Goal: Information Seeking & Learning: Learn about a topic

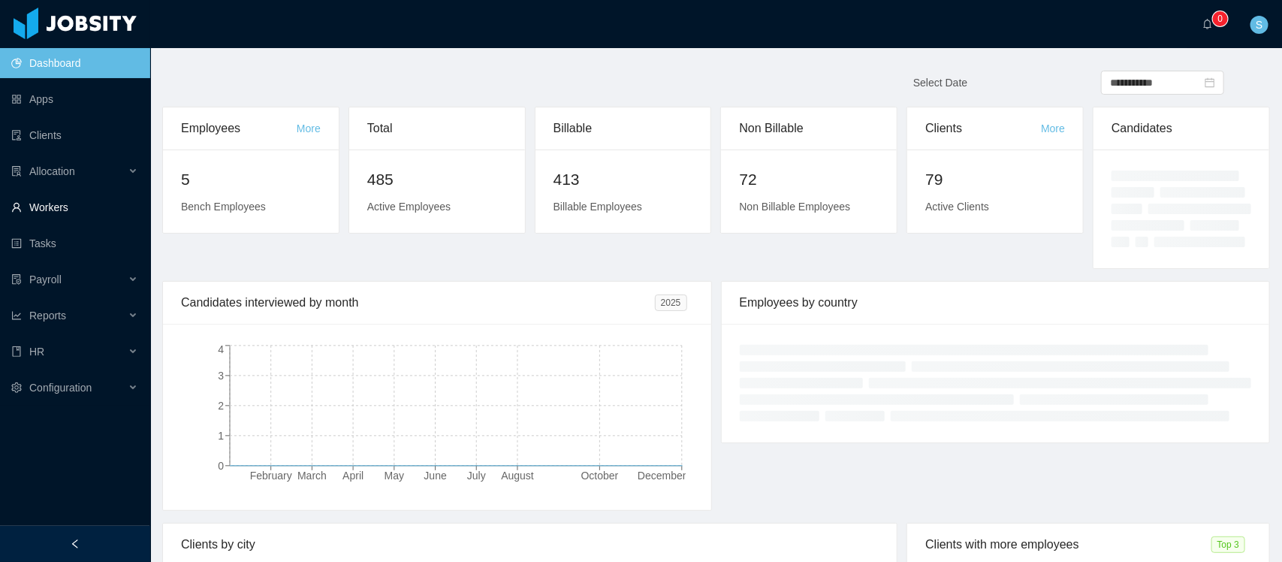
click at [60, 203] on link "Workers" at bounding box center [74, 207] width 127 height 30
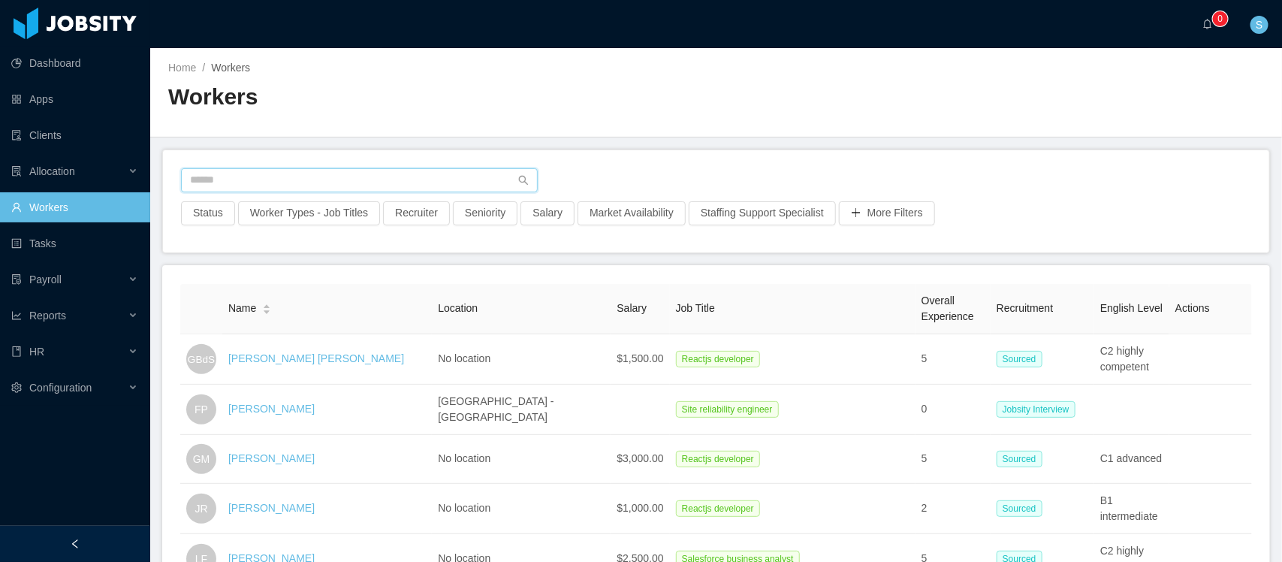
click at [363, 184] on input "text" at bounding box center [359, 180] width 357 height 24
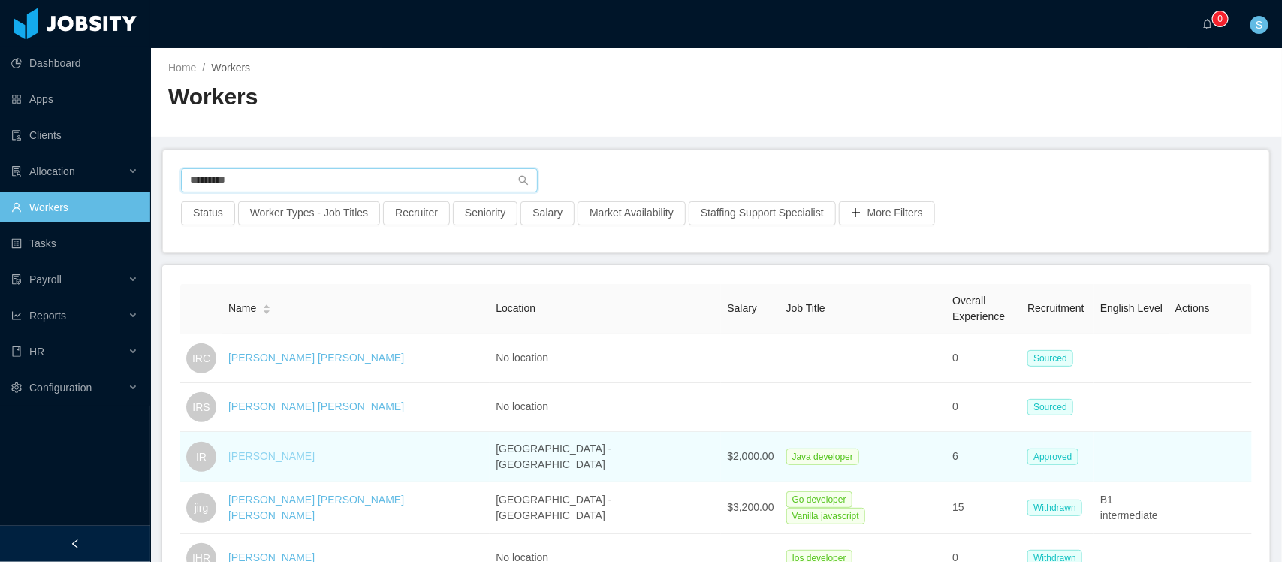
type input "*********"
click at [297, 457] on link "Ivan Rodriguez" at bounding box center [271, 456] width 86 height 12
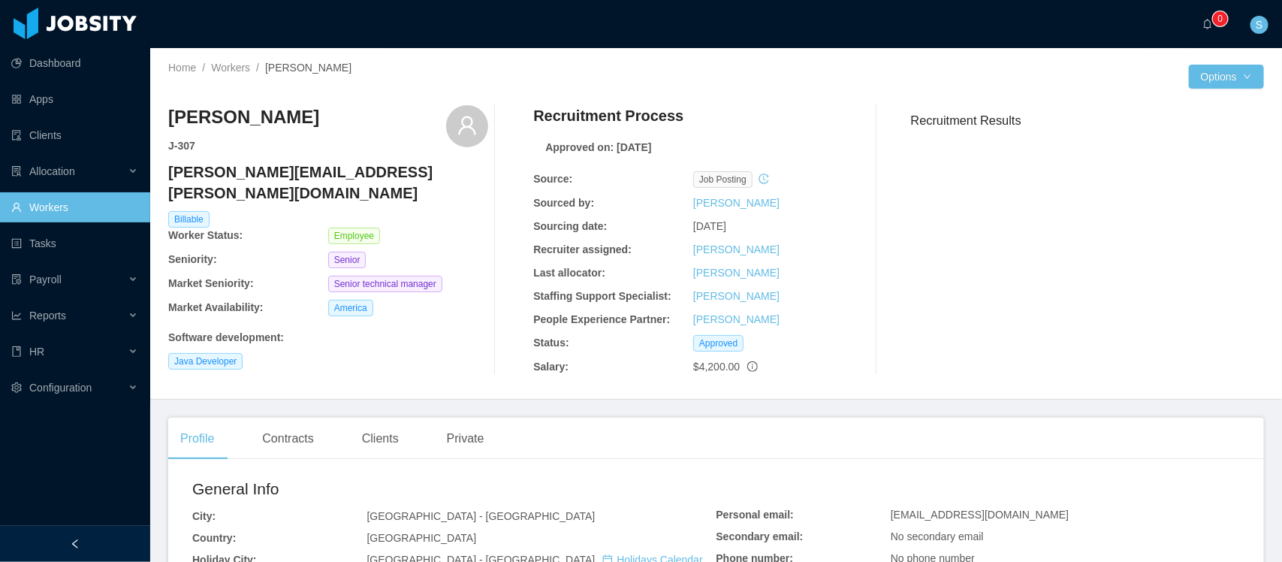
scroll to position [94, 0]
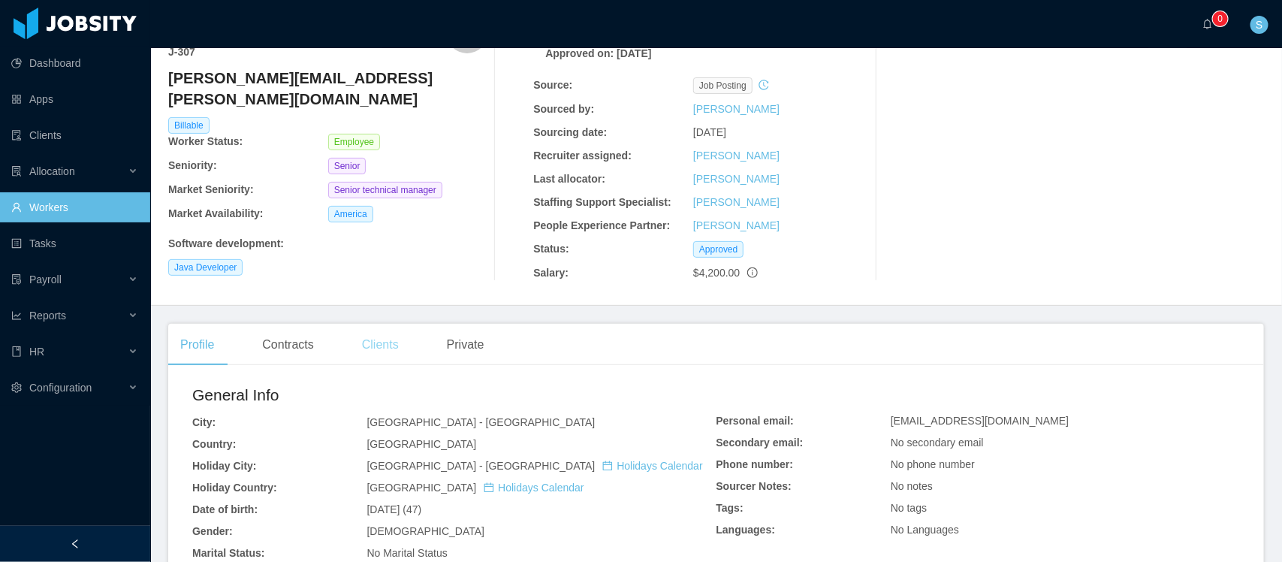
click at [384, 344] on div "Clients" at bounding box center [380, 345] width 61 height 42
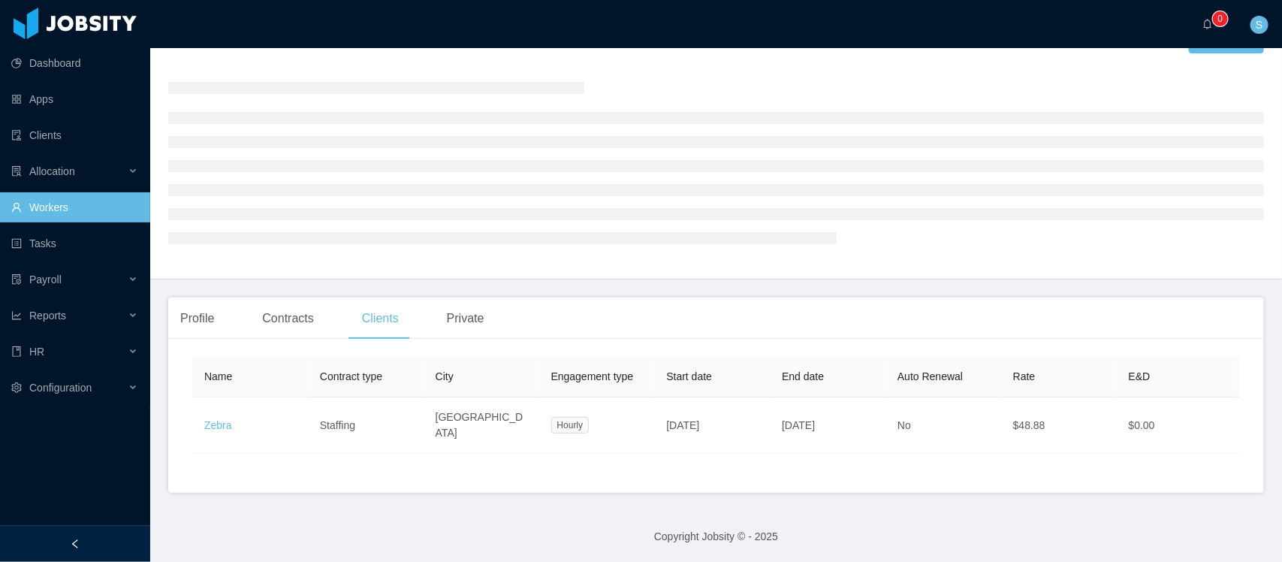
scroll to position [94, 0]
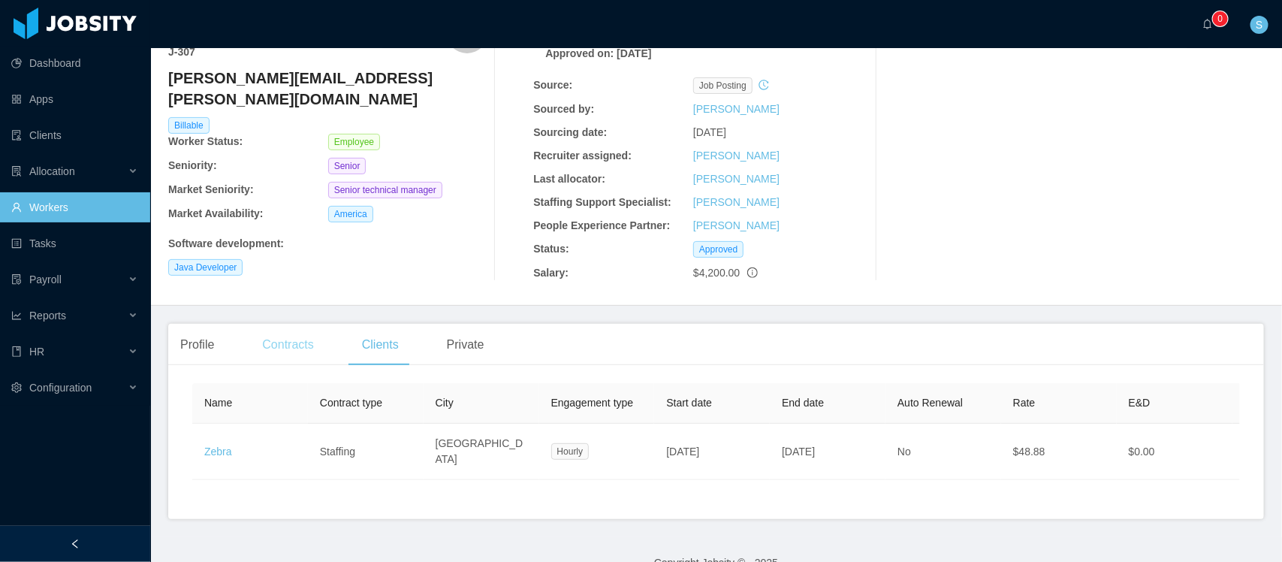
click at [289, 350] on div "Contracts" at bounding box center [287, 345] width 75 height 42
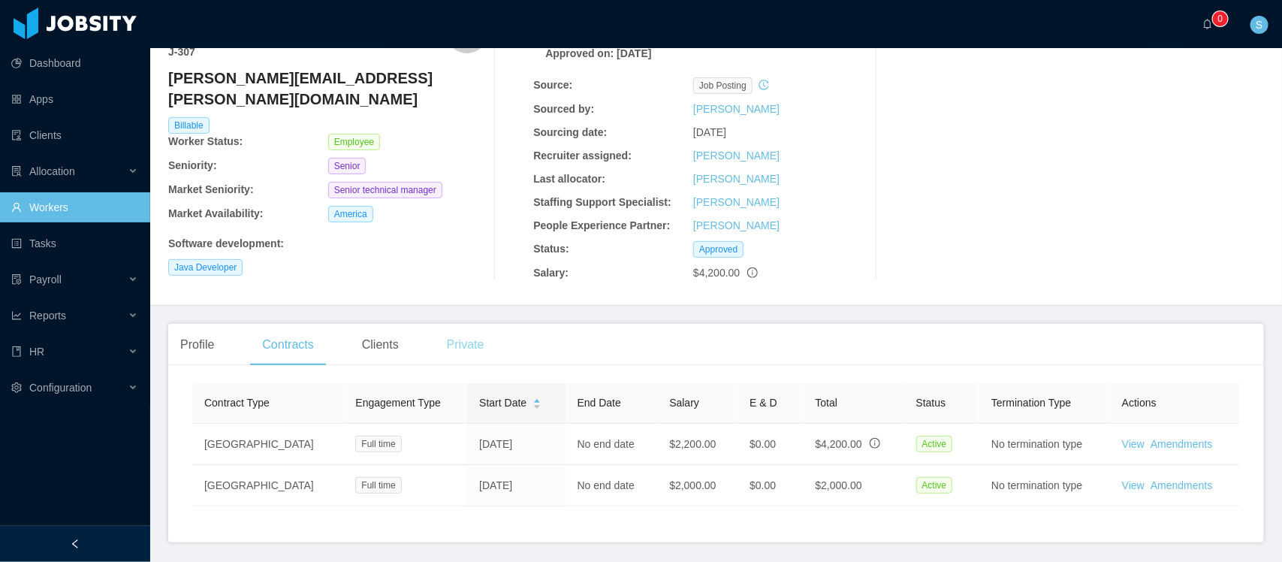
click at [468, 346] on div "Private" at bounding box center [466, 345] width 62 height 42
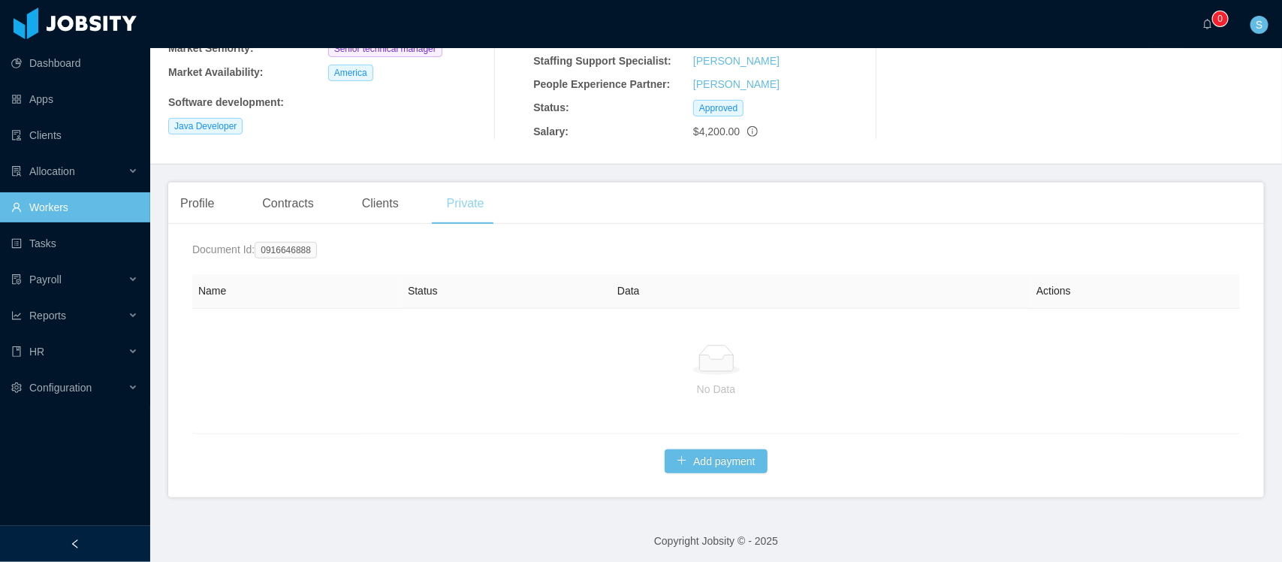
scroll to position [241, 0]
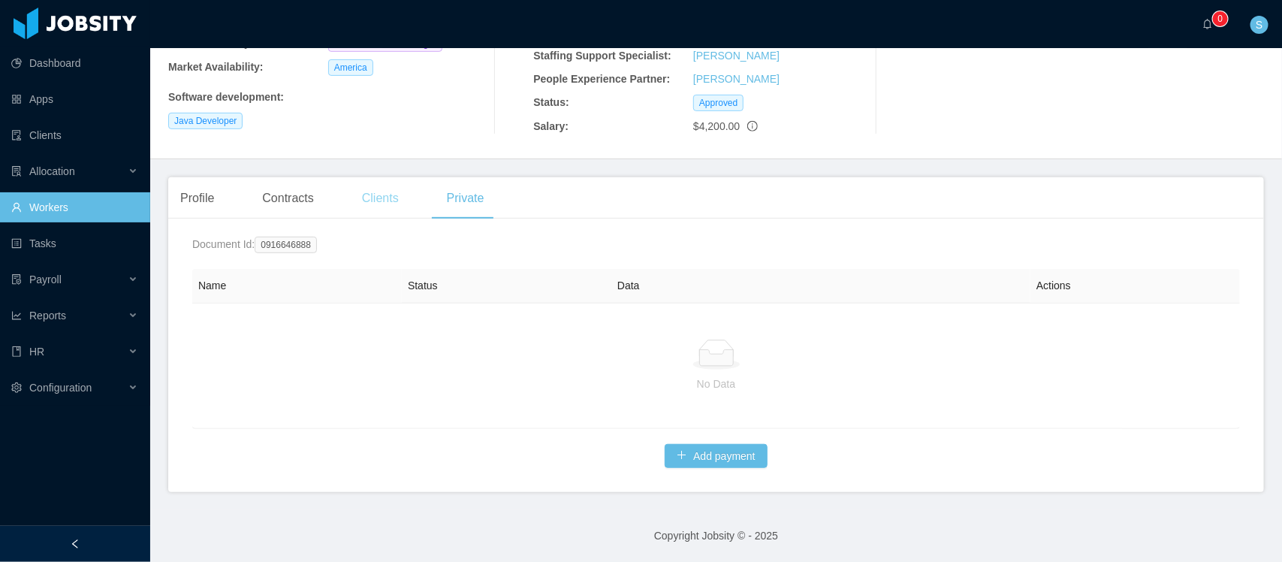
click at [402, 193] on div "Clients" at bounding box center [380, 198] width 61 height 42
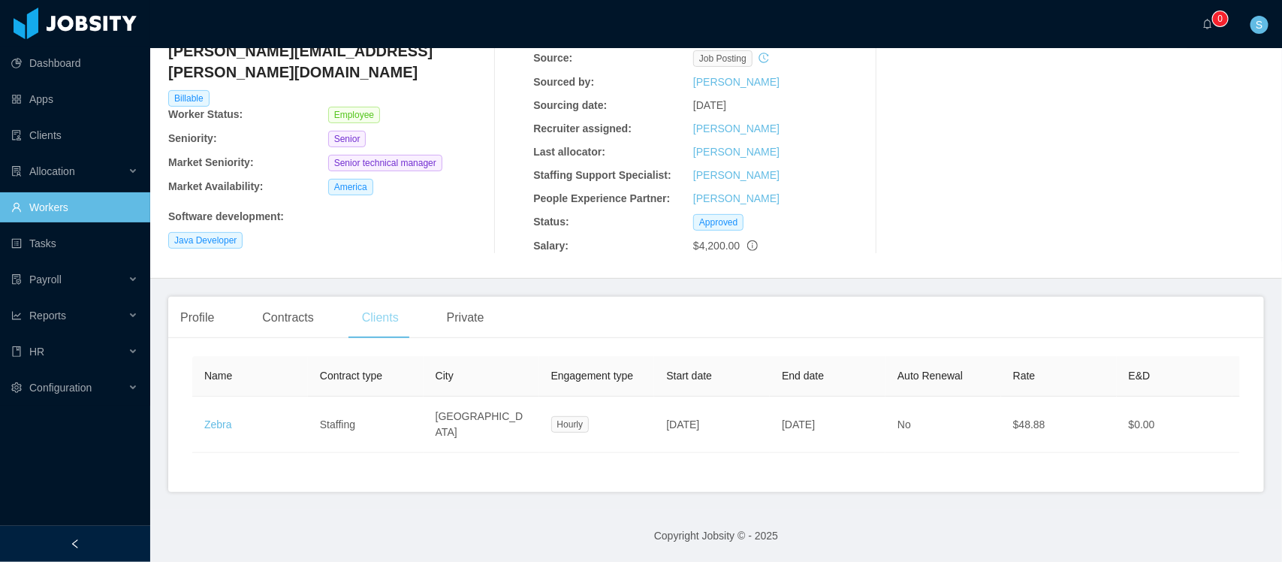
scroll to position [121, 0]
click at [291, 312] on div "Contracts" at bounding box center [287, 318] width 75 height 42
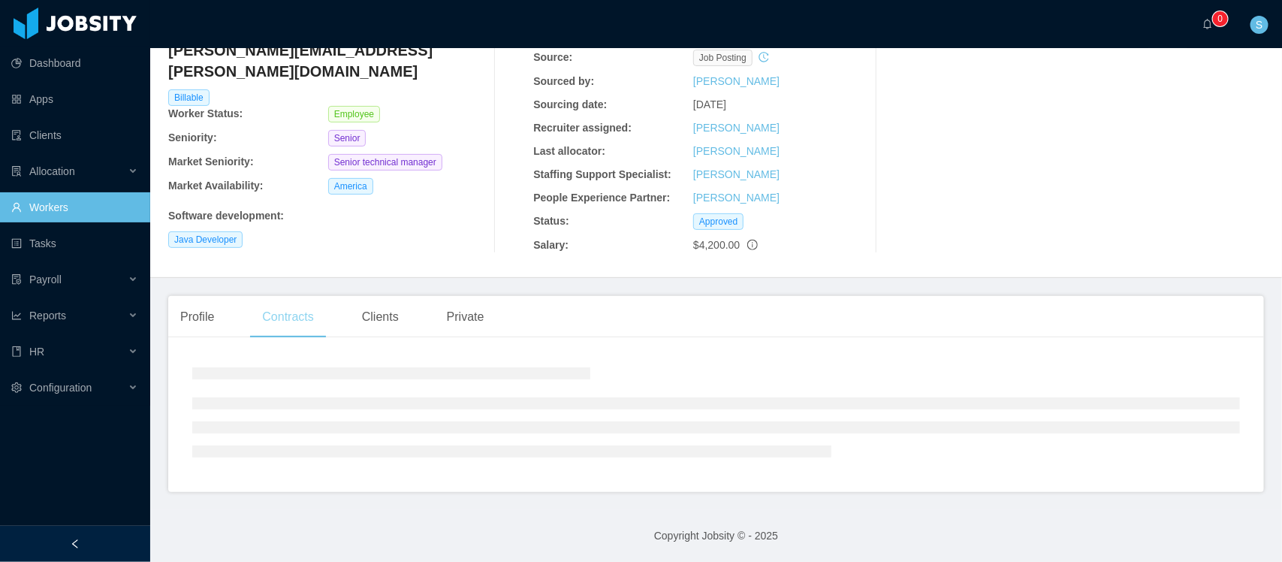
scroll to position [159, 0]
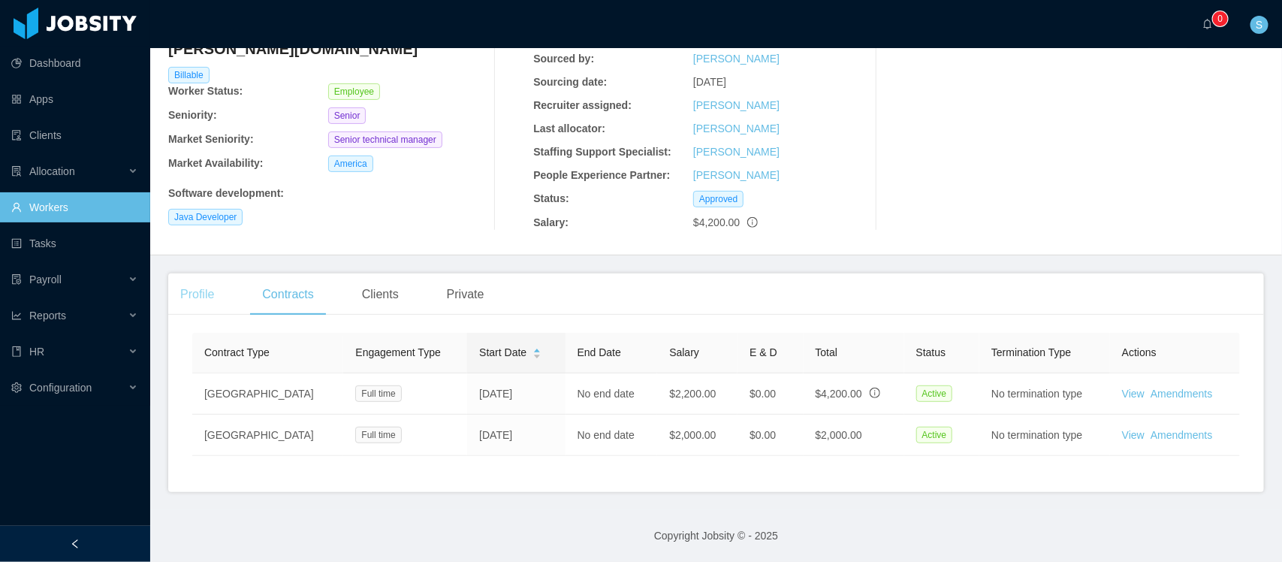
click at [195, 285] on div "Profile" at bounding box center [197, 294] width 58 height 42
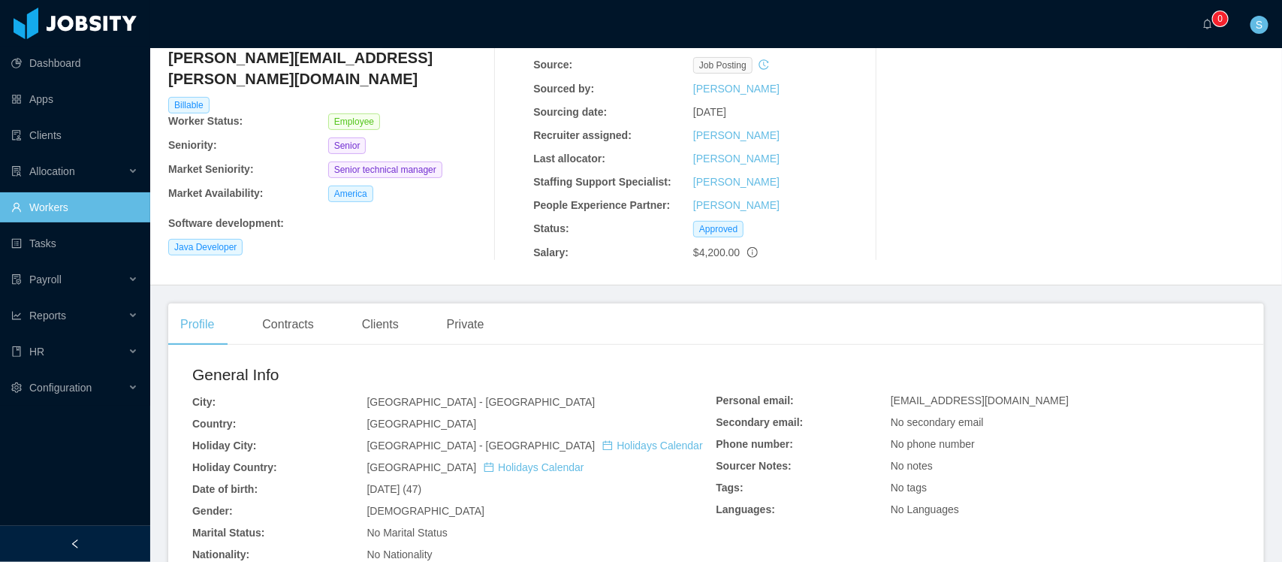
scroll to position [95, 0]
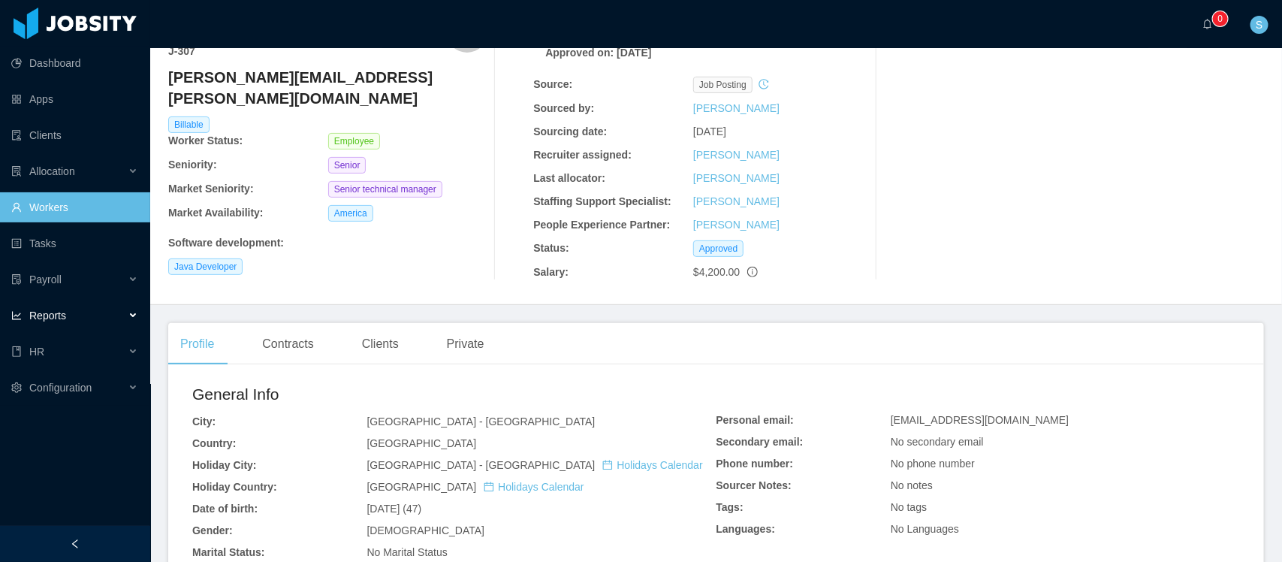
click at [65, 321] on span "Reports" at bounding box center [47, 315] width 37 height 12
click at [74, 351] on link "End Of Month" at bounding box center [81, 351] width 116 height 30
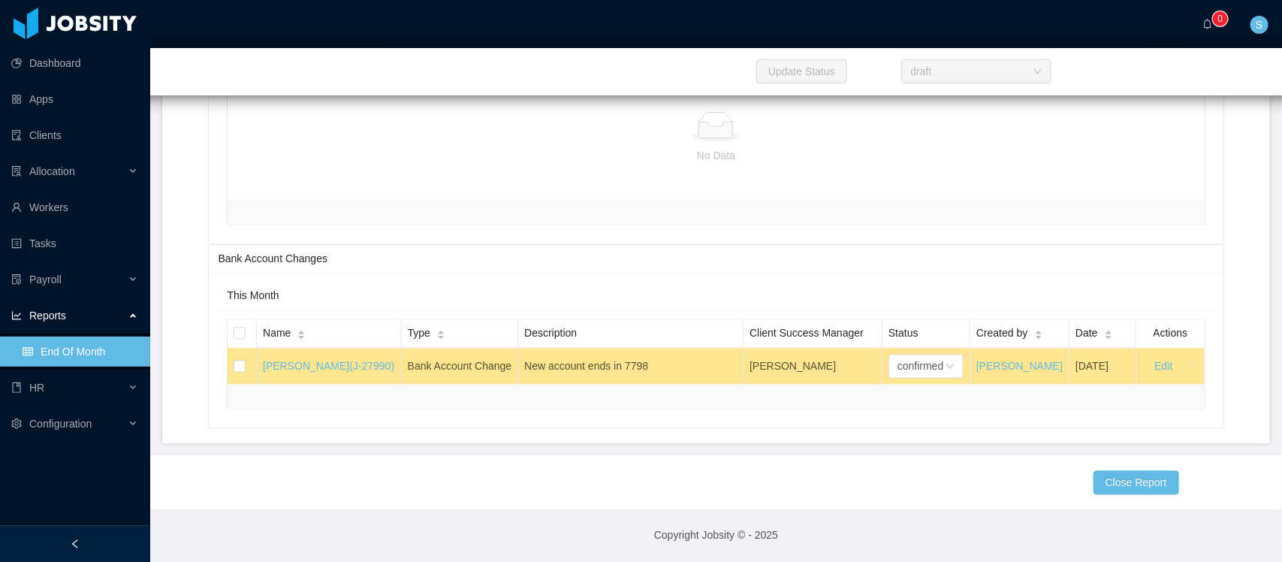
scroll to position [24566, 0]
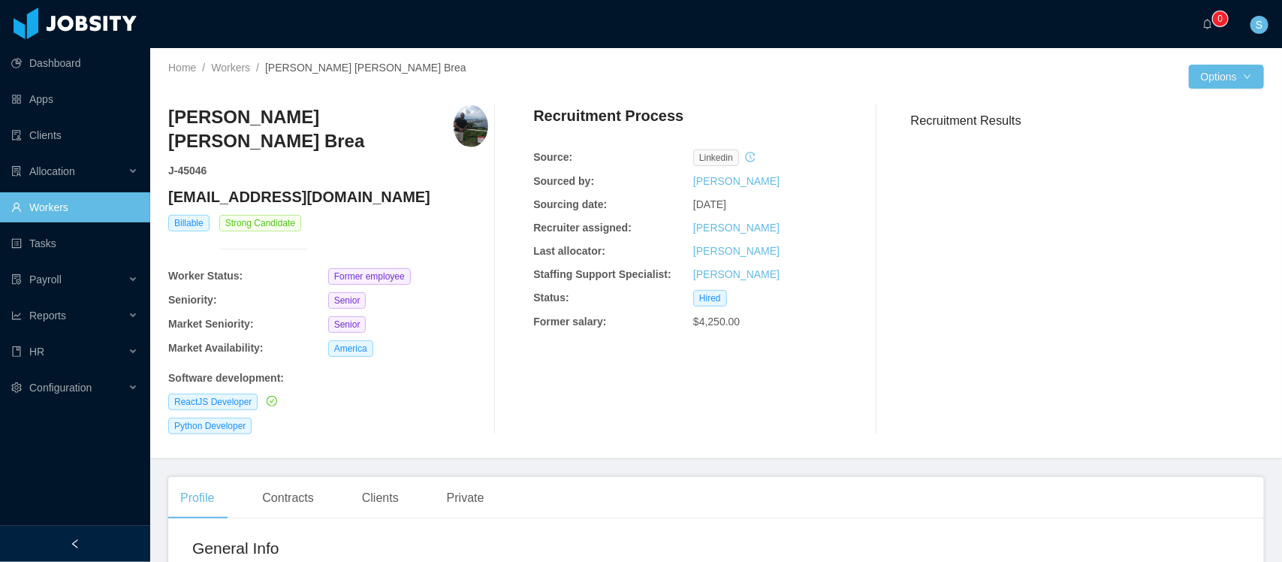
scroll to position [94, 0]
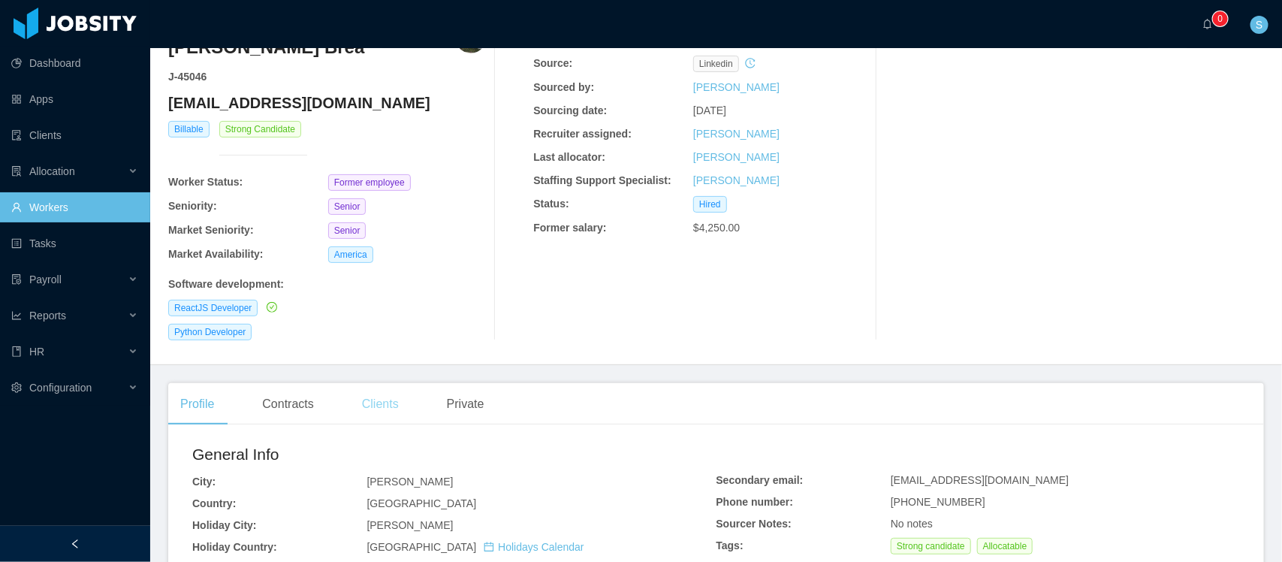
click at [378, 383] on div "Clients" at bounding box center [380, 404] width 61 height 42
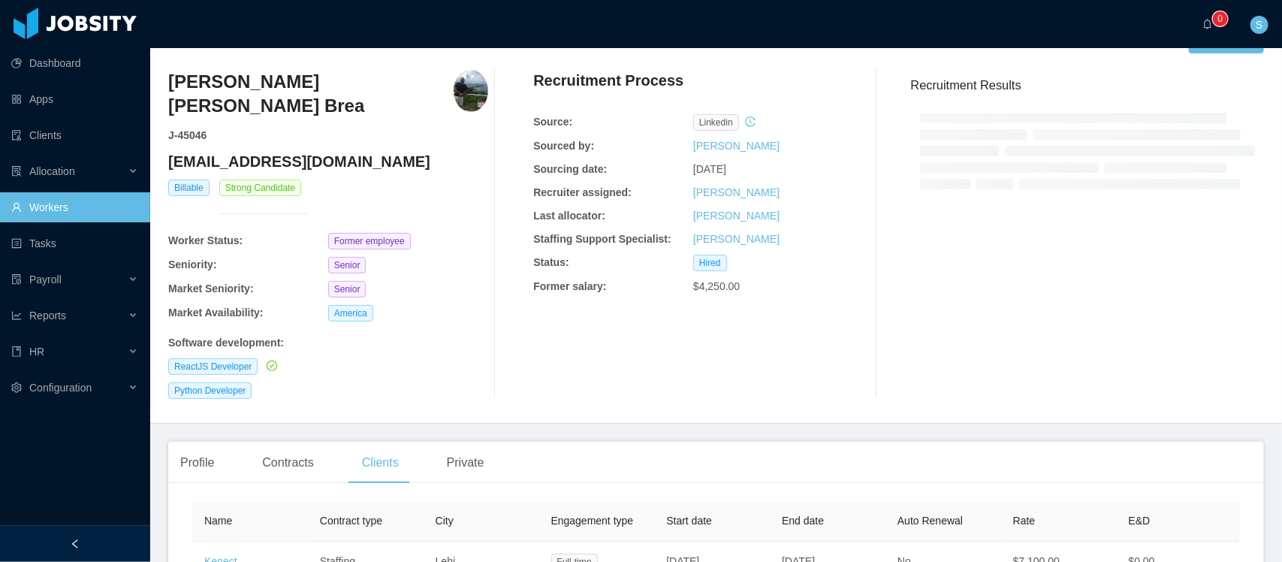
scroll to position [94, 0]
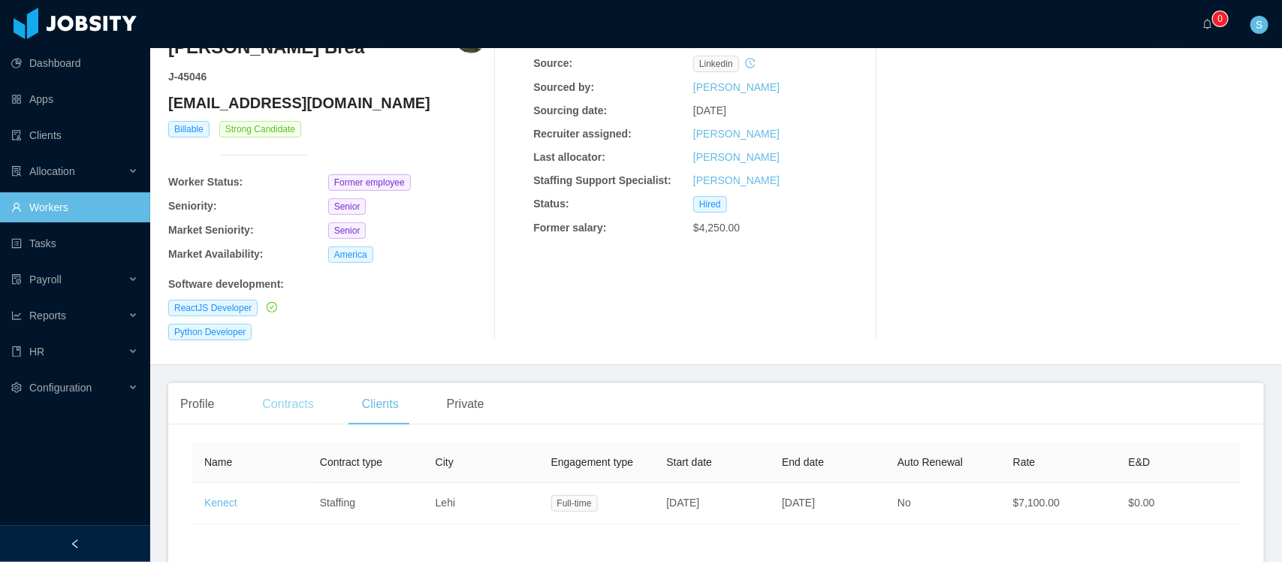
click at [291, 383] on div "Contracts" at bounding box center [287, 404] width 75 height 42
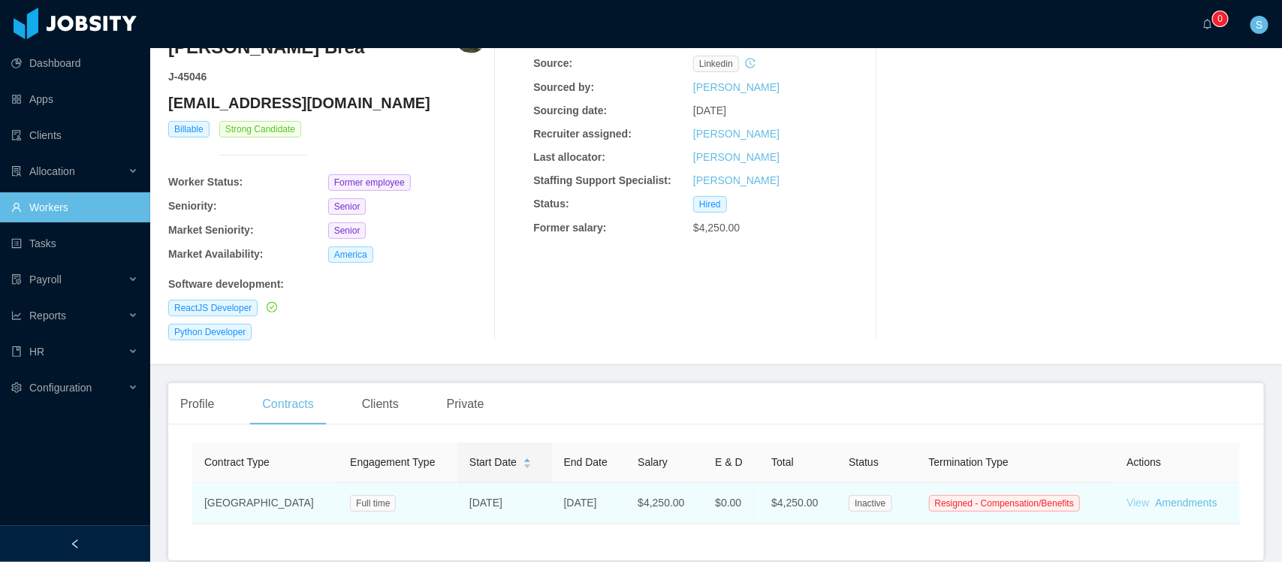
click at [1126, 496] on link "View" at bounding box center [1137, 502] width 23 height 12
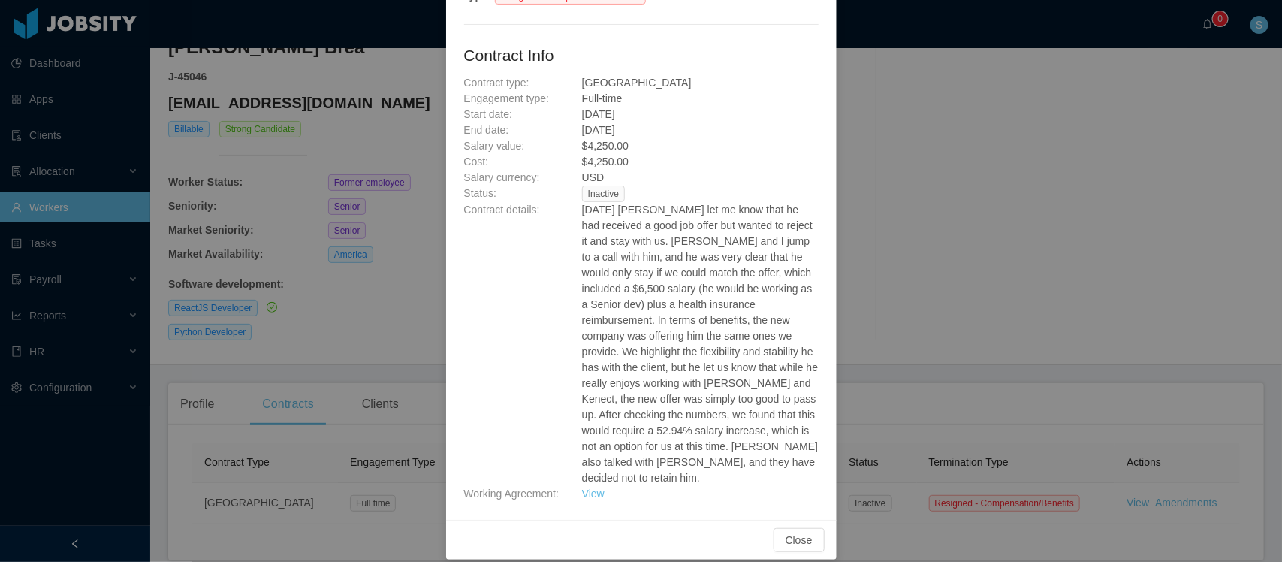
scroll to position [84, 0]
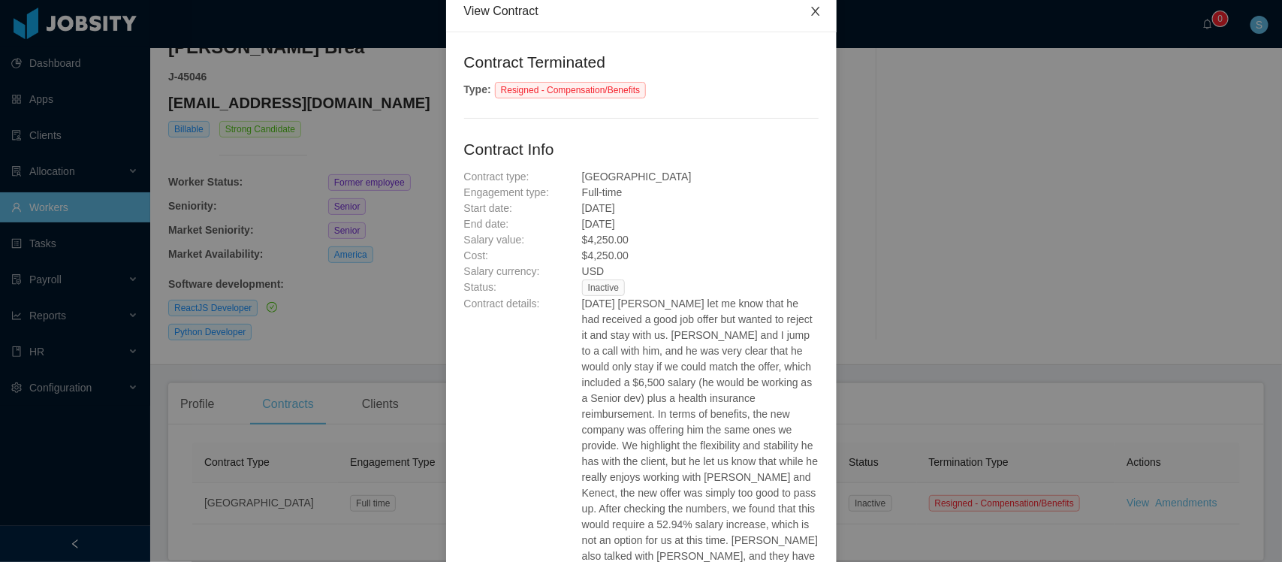
click at [810, 15] on icon "icon: close" at bounding box center [816, 11] width 12 height 12
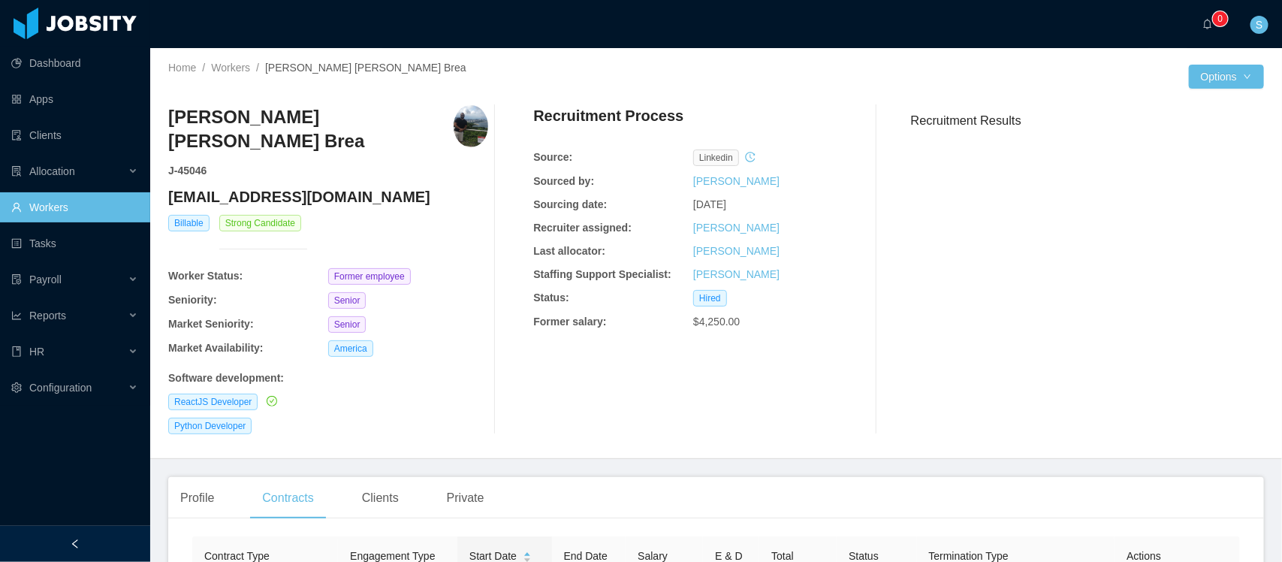
scroll to position [94, 0]
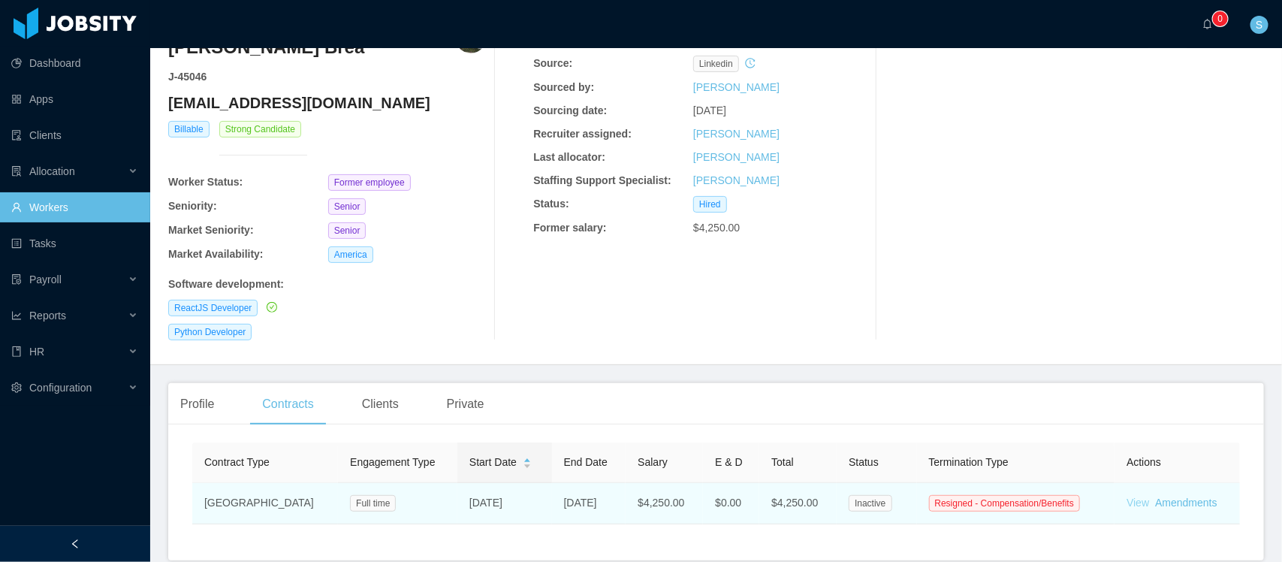
click at [1126, 496] on link "View" at bounding box center [1137, 502] width 23 height 12
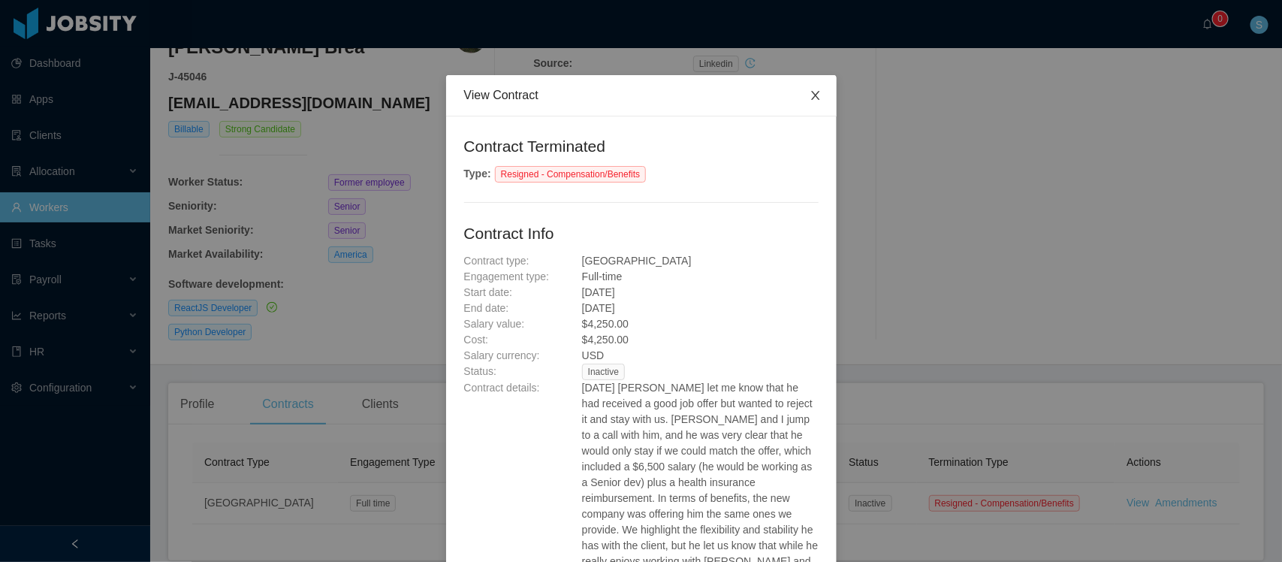
click at [819, 98] on span "Close" at bounding box center [816, 96] width 42 height 42
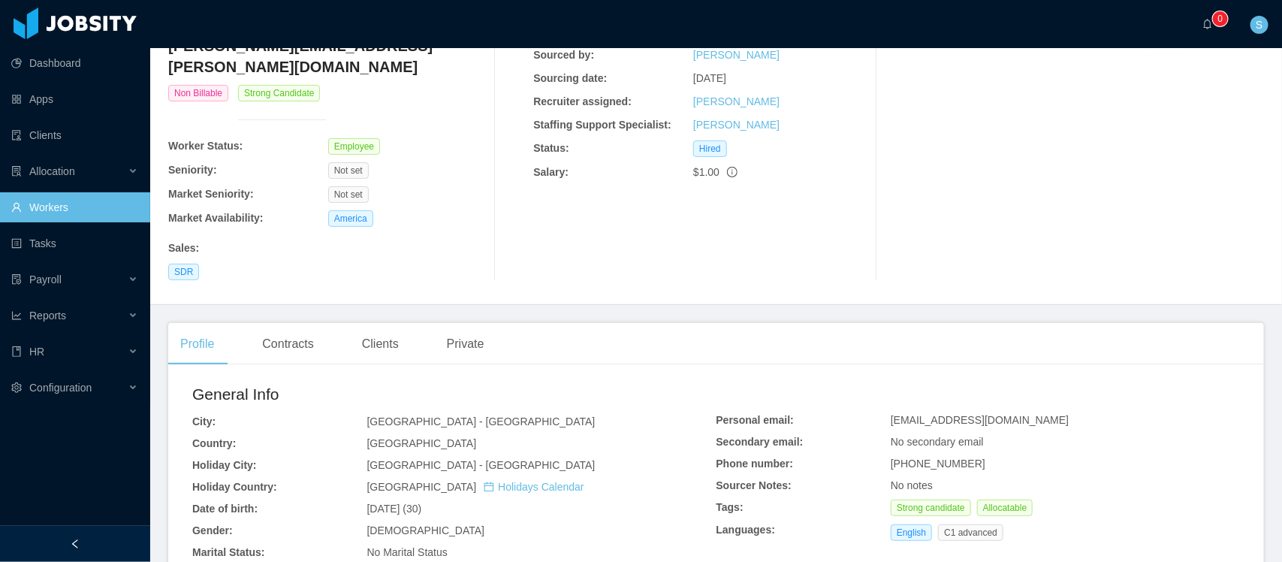
scroll to position [94, 0]
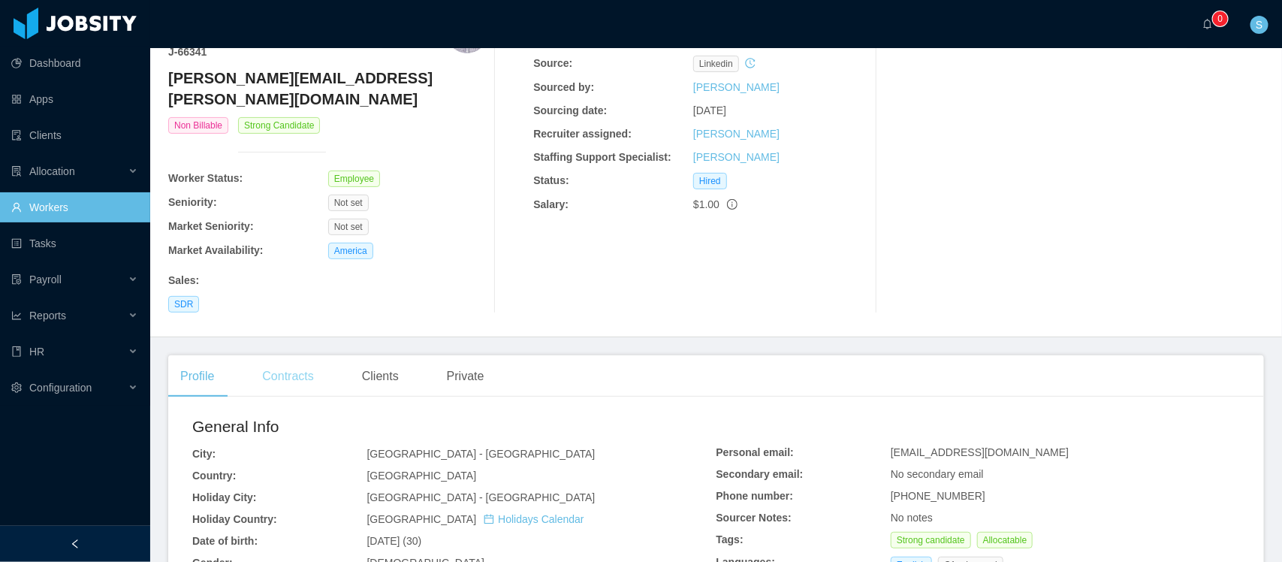
click at [289, 363] on div "Contracts" at bounding box center [287, 376] width 75 height 42
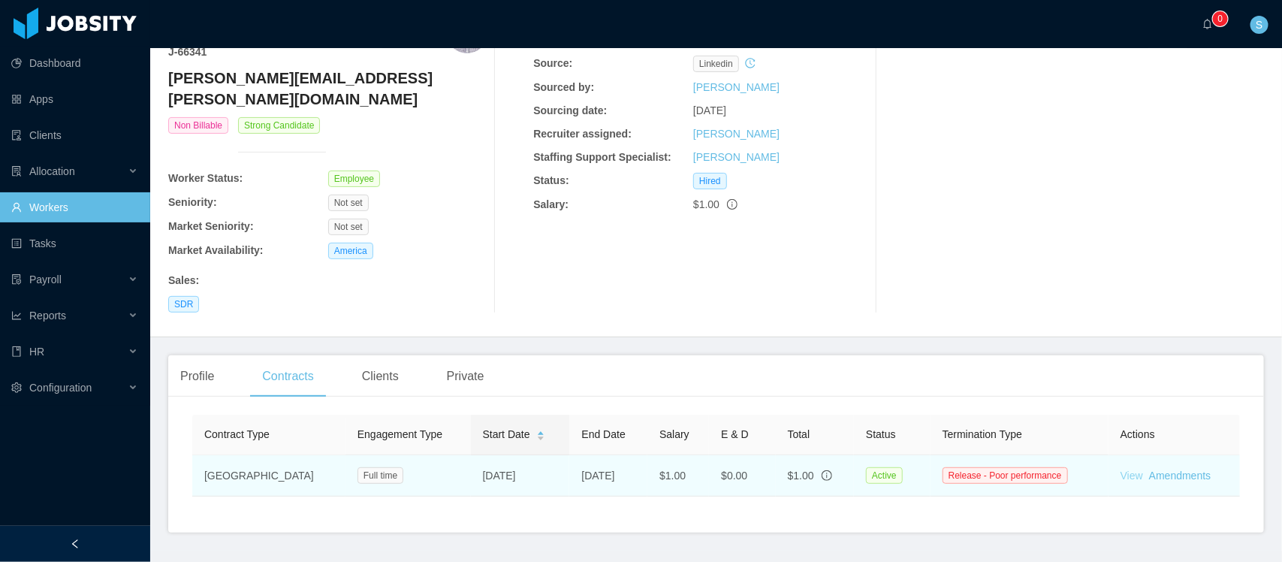
click at [1120, 469] on link "View" at bounding box center [1131, 475] width 23 height 12
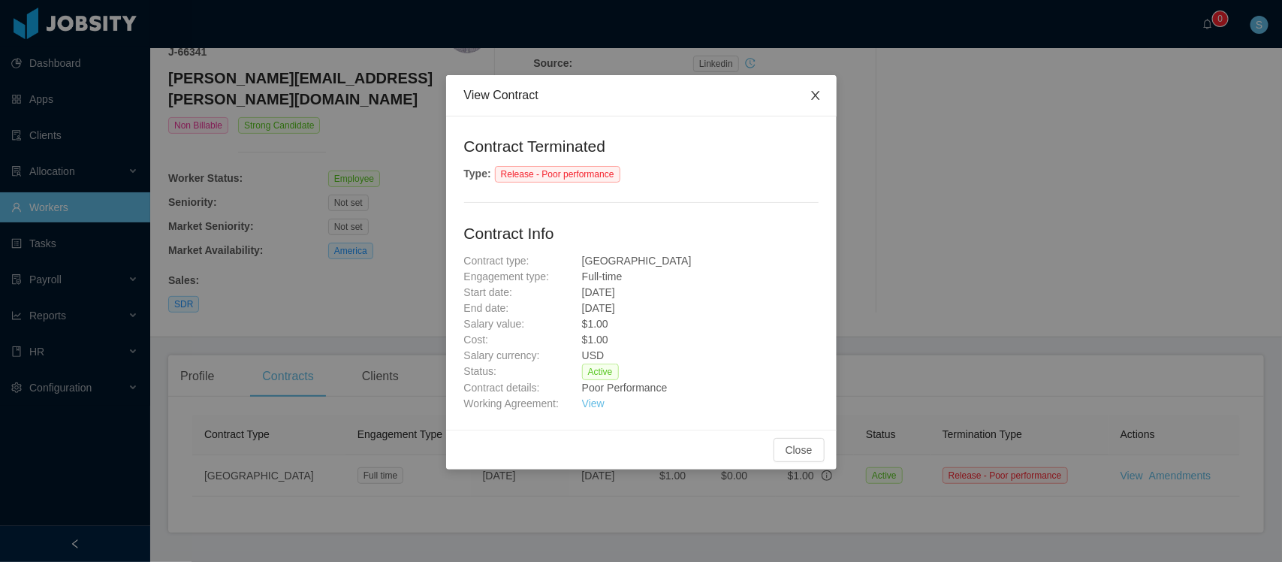
click at [819, 92] on icon "icon: close" at bounding box center [815, 95] width 8 height 9
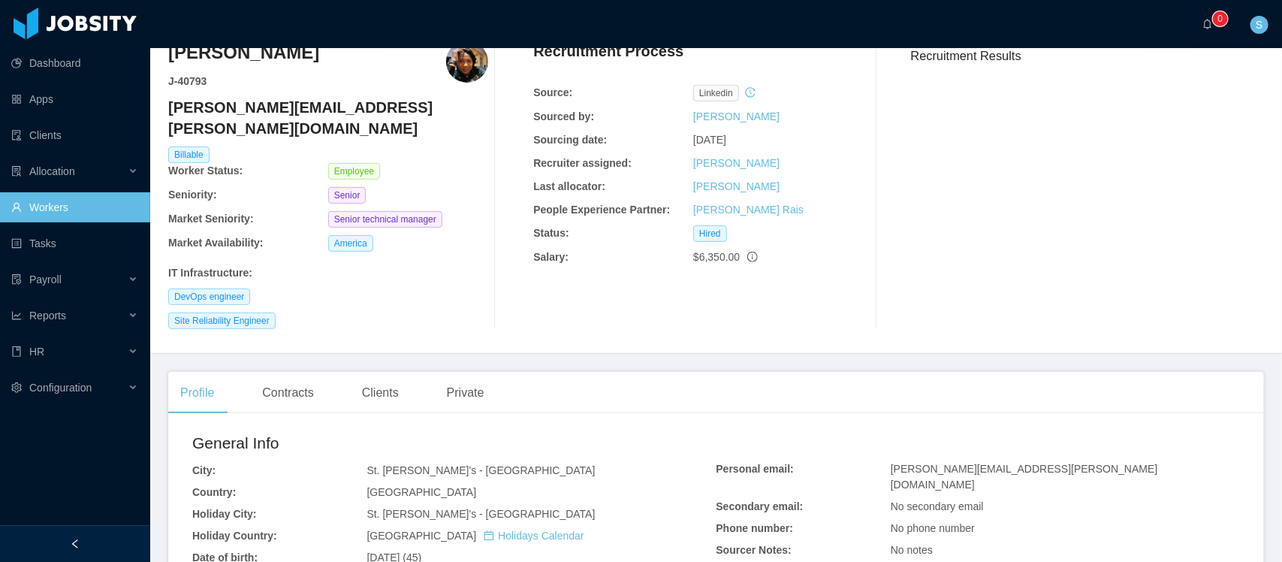
scroll to position [94, 0]
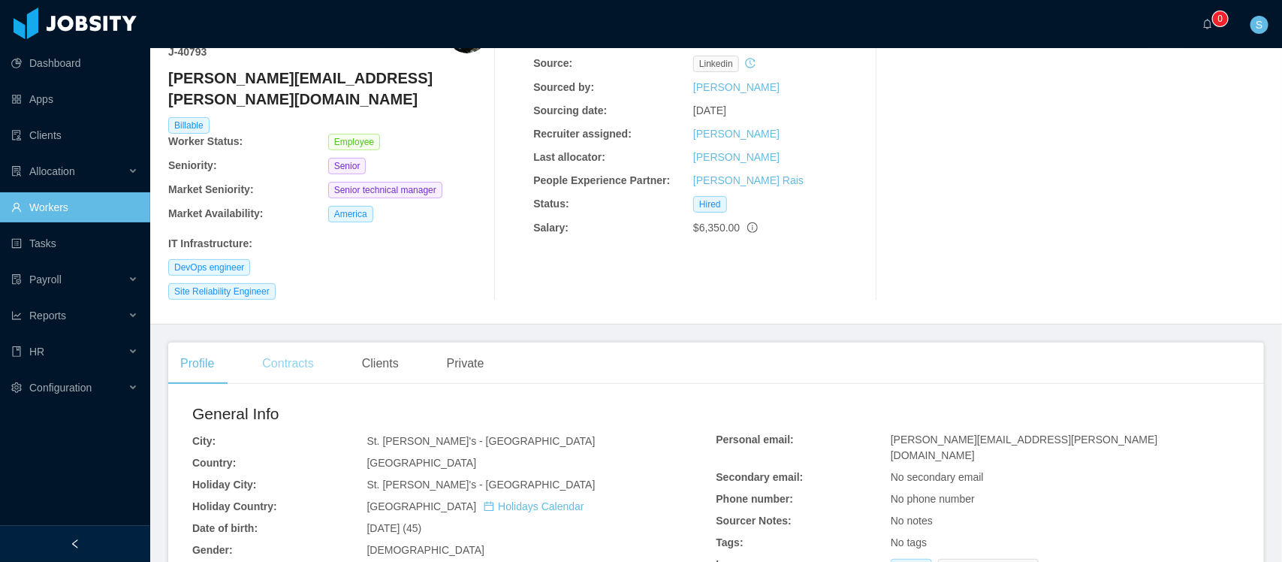
click at [291, 342] on div "Contracts" at bounding box center [287, 363] width 75 height 42
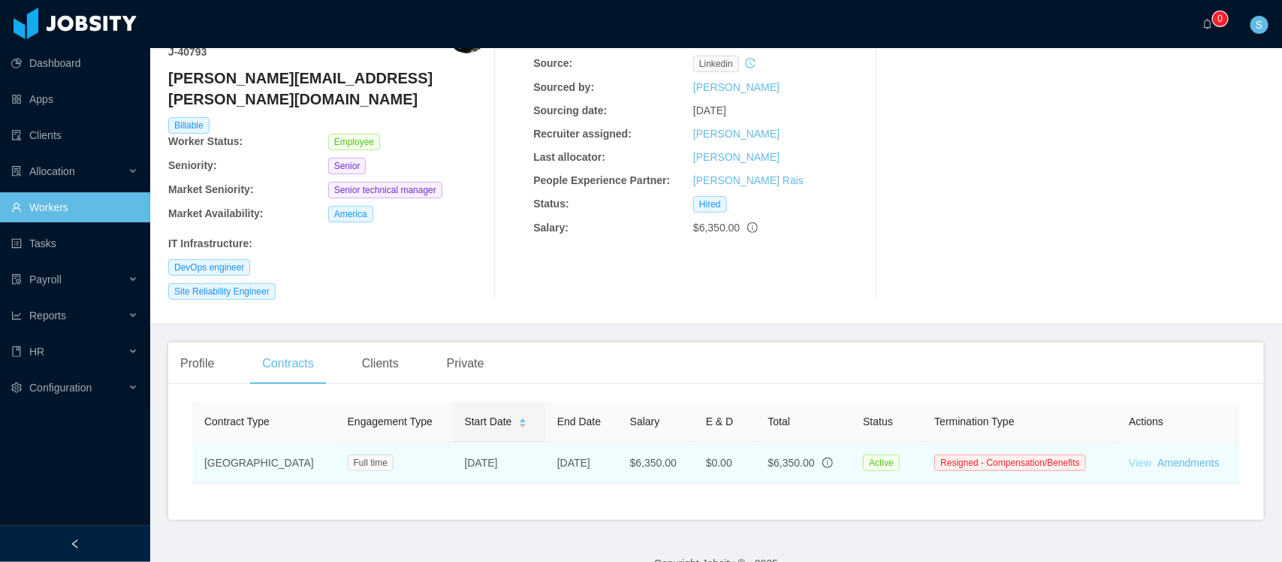
click at [1129, 457] on link "View" at bounding box center [1140, 463] width 23 height 12
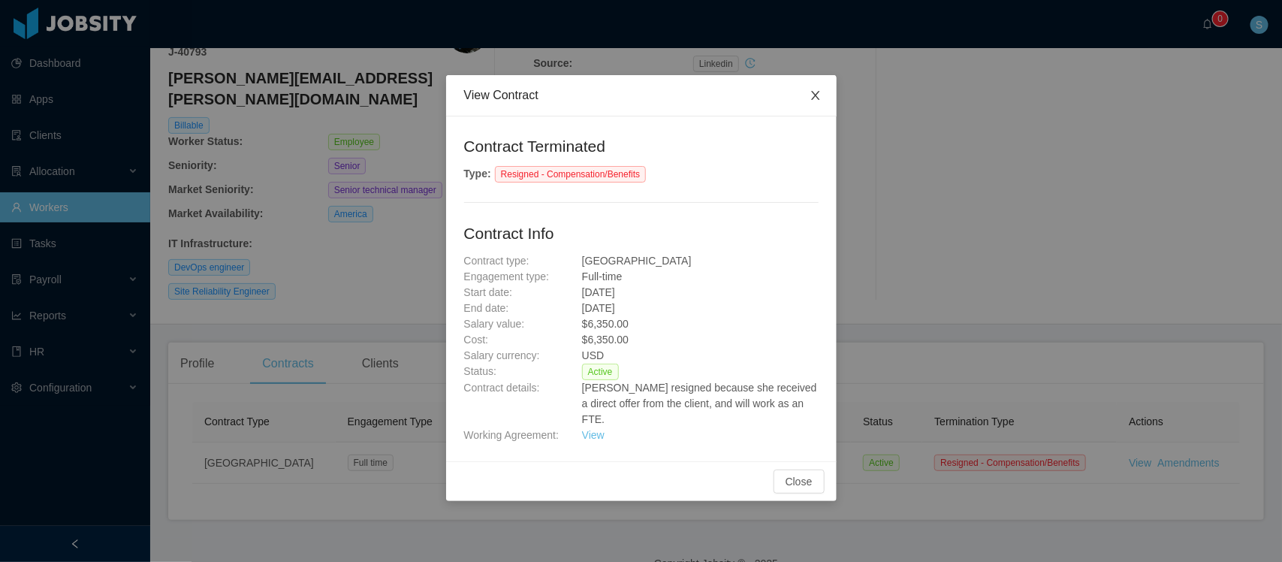
click at [815, 95] on icon "icon: close" at bounding box center [815, 95] width 8 height 9
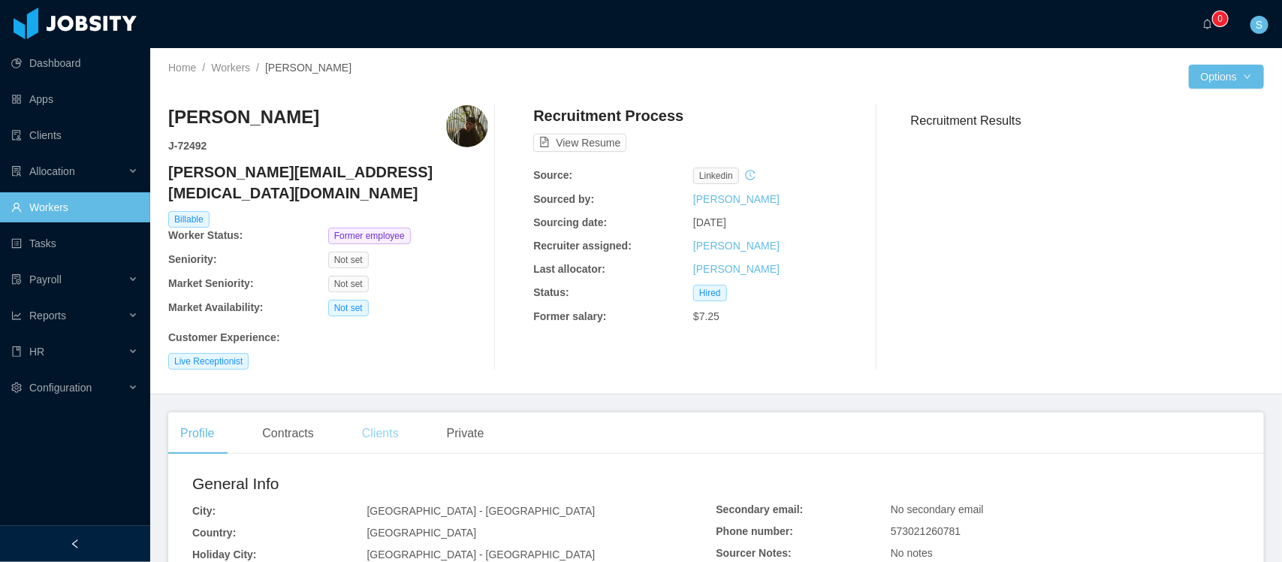
click at [388, 418] on div "Clients" at bounding box center [380, 433] width 61 height 42
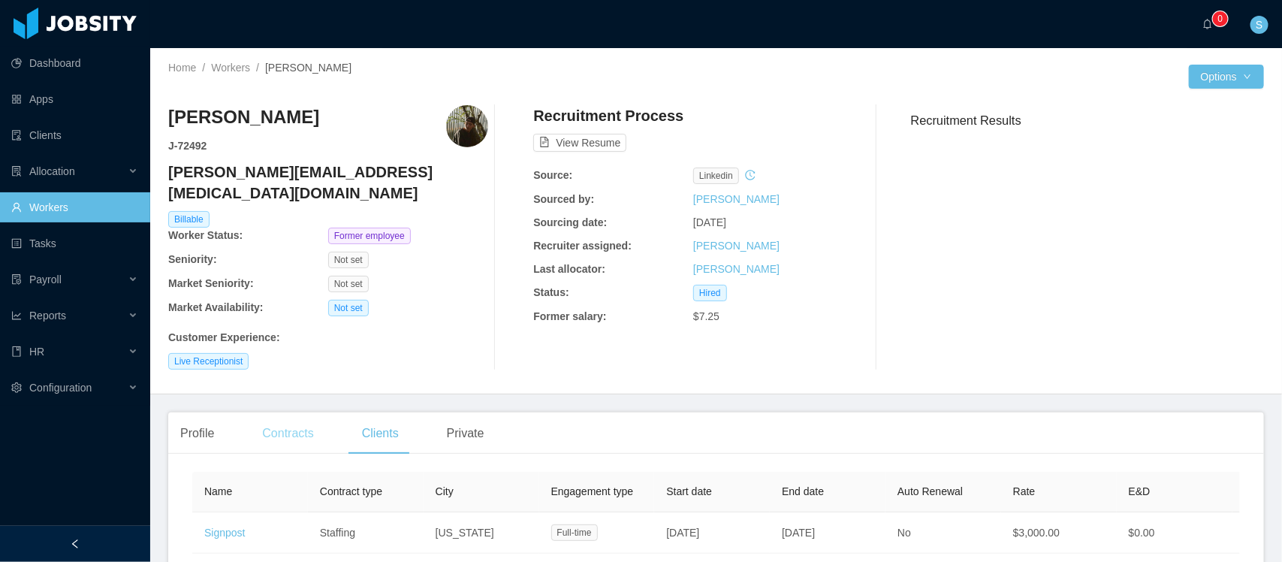
click at [320, 415] on div "Contracts" at bounding box center [287, 433] width 75 height 42
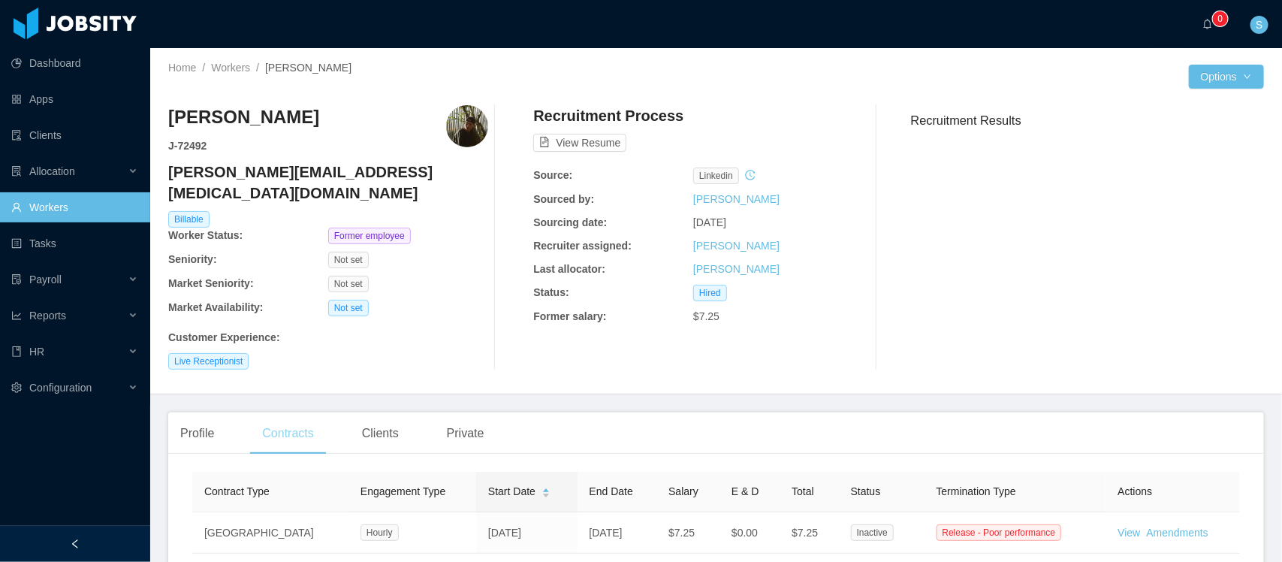
scroll to position [94, 0]
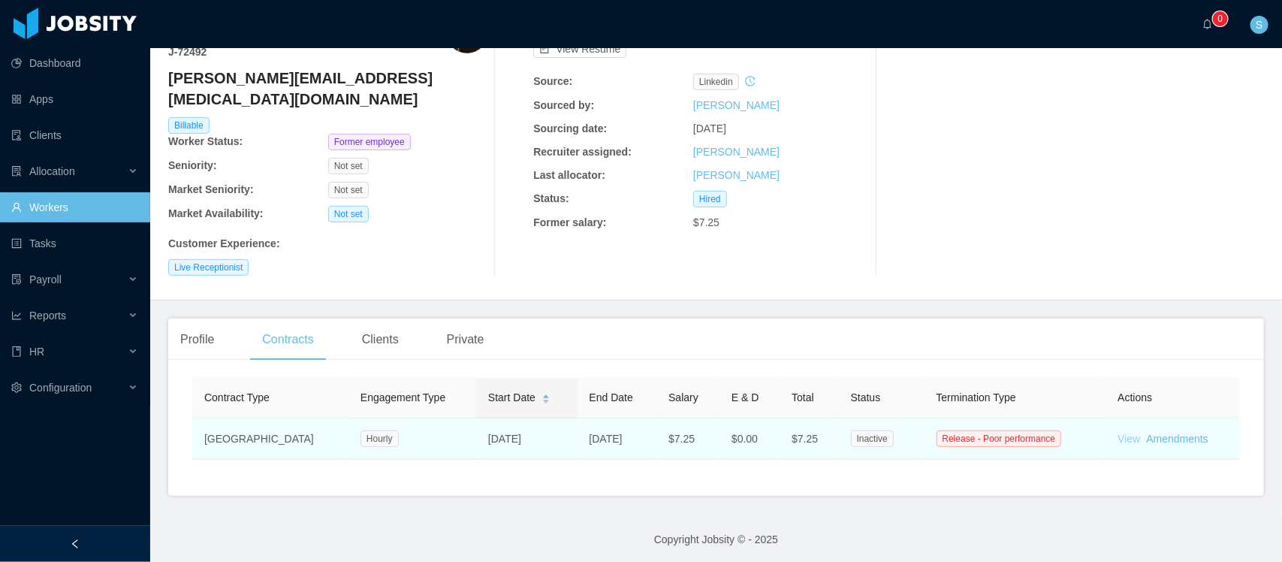
click at [1117, 433] on link "View" at bounding box center [1128, 439] width 23 height 12
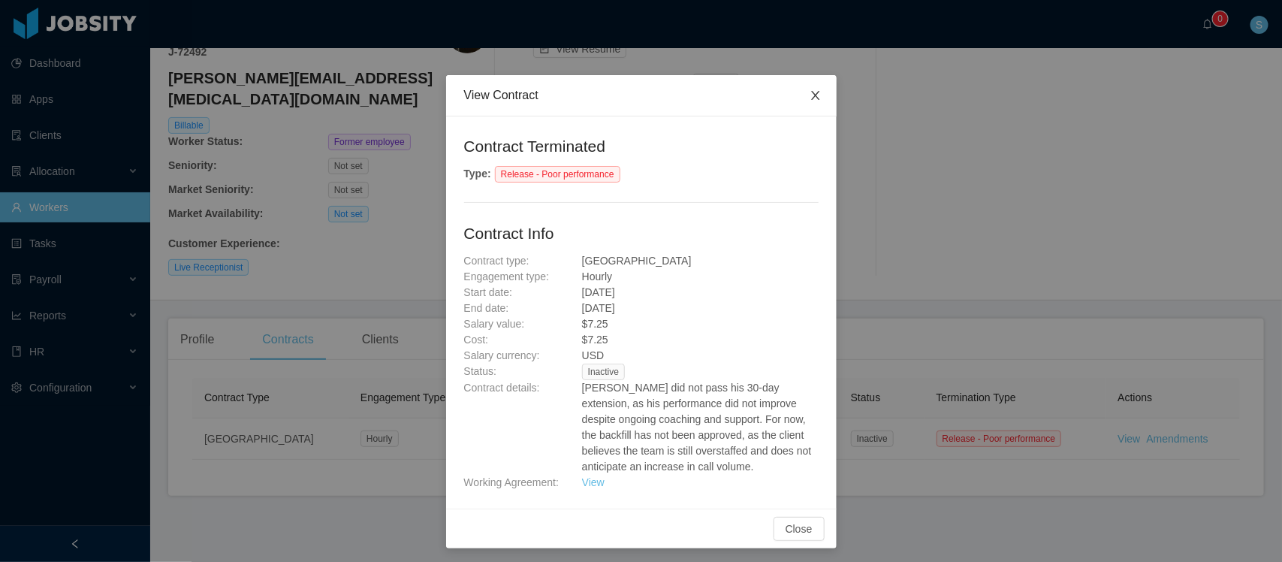
click at [810, 100] on icon "icon: close" at bounding box center [816, 95] width 12 height 12
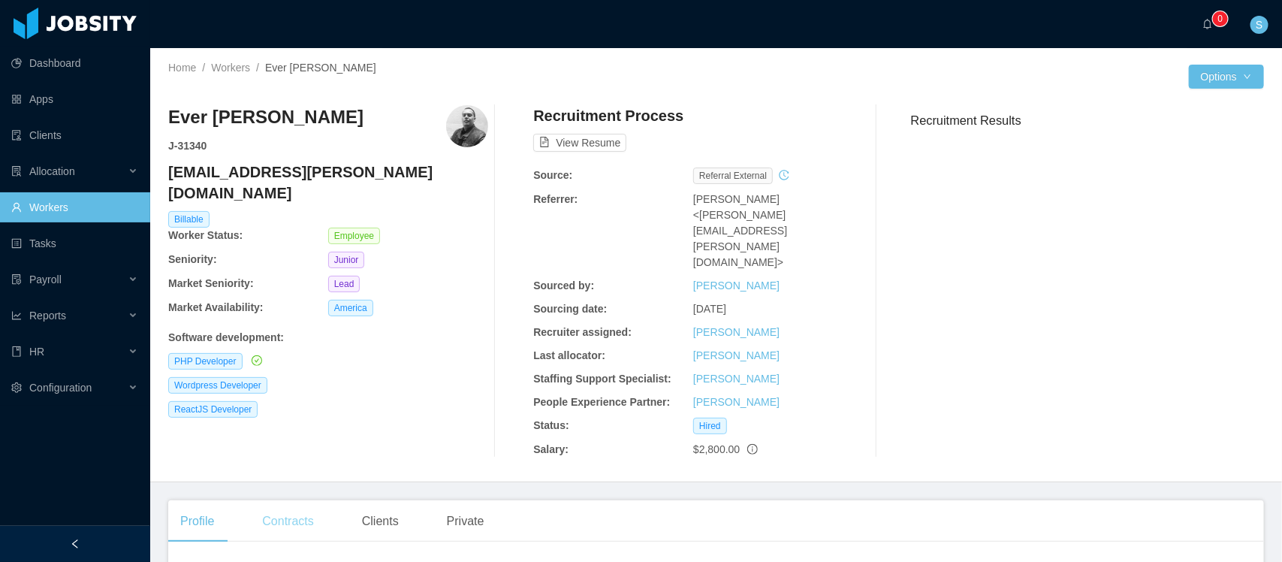
click at [297, 500] on div "Contracts" at bounding box center [287, 521] width 75 height 42
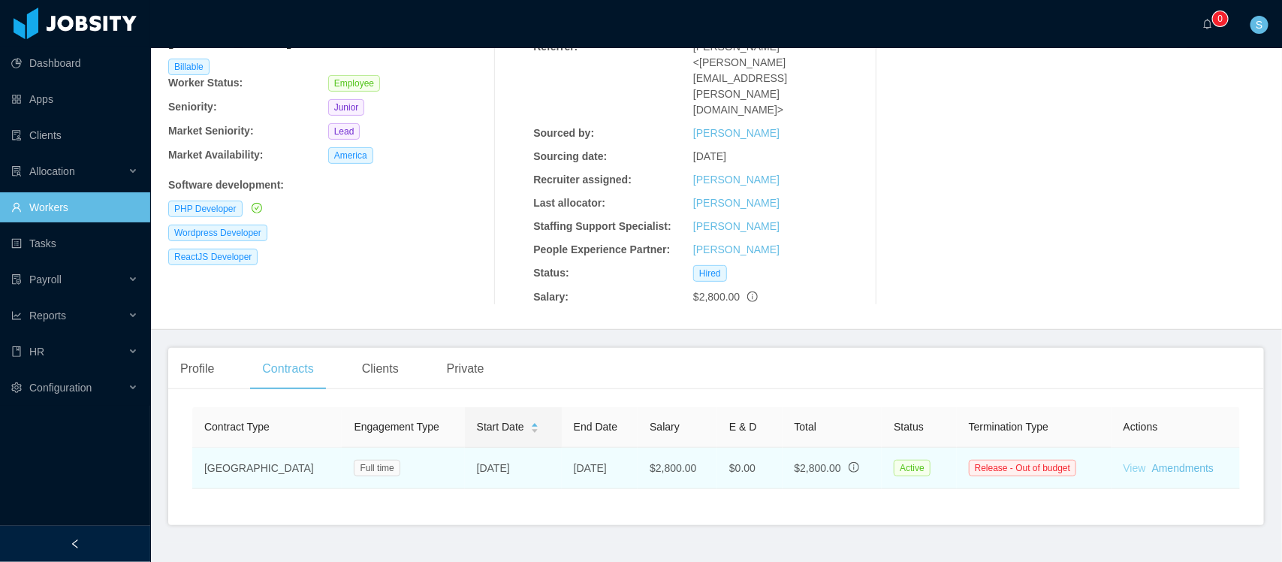
click at [1123, 462] on link "View" at bounding box center [1134, 468] width 23 height 12
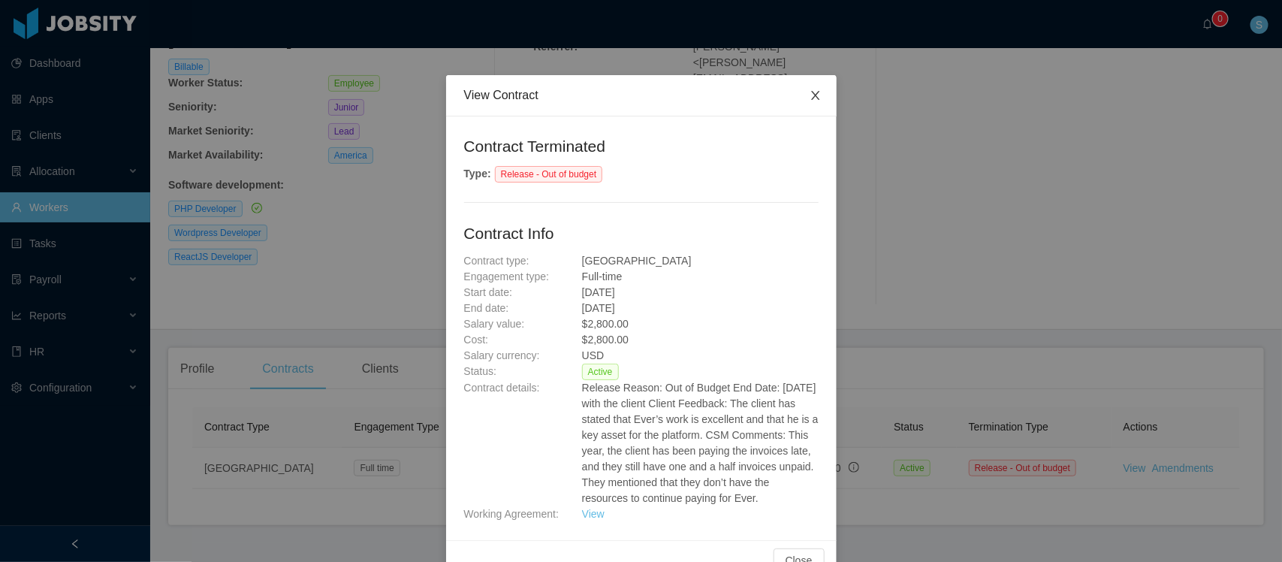
click at [811, 89] on icon "icon: close" at bounding box center [816, 95] width 12 height 12
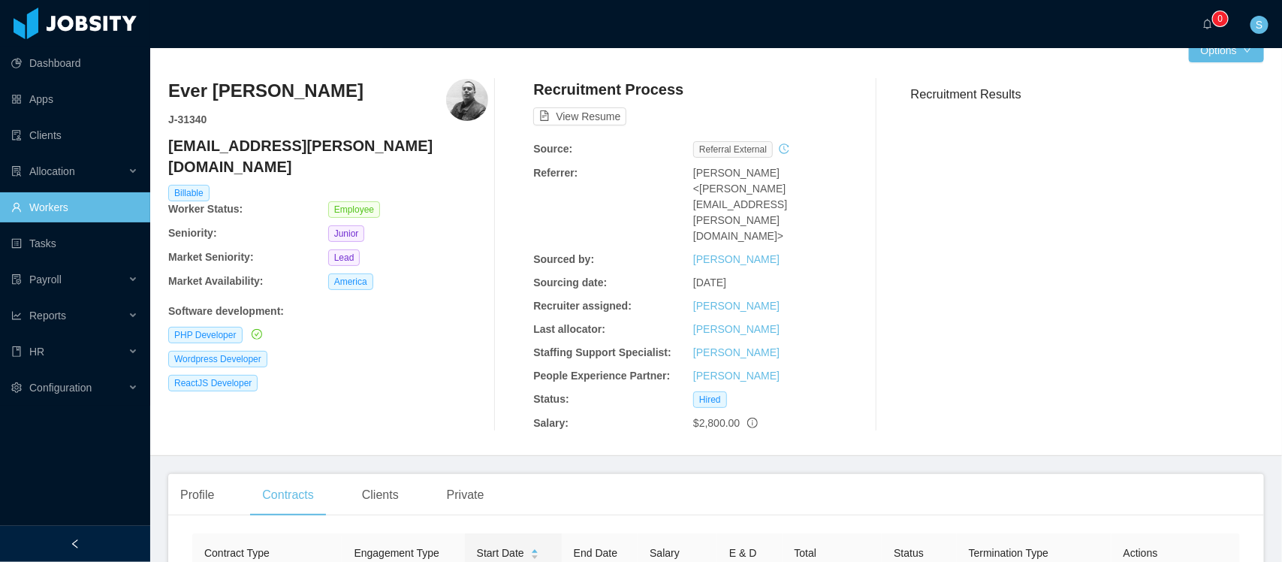
scroll to position [0, 0]
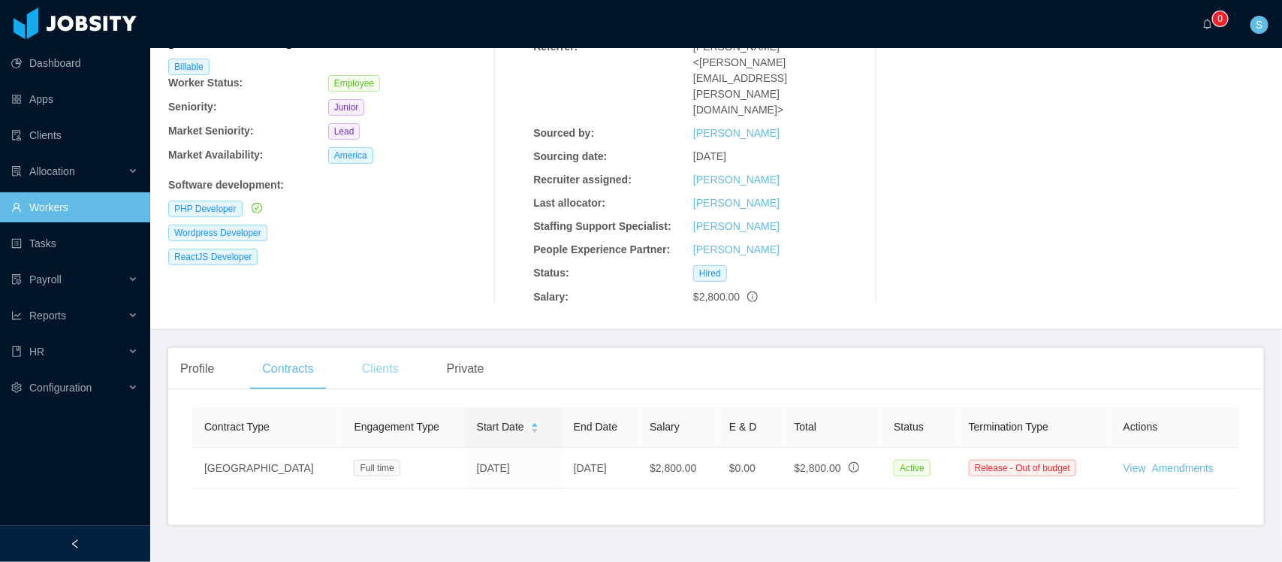
click at [394, 348] on div "Clients" at bounding box center [380, 369] width 61 height 42
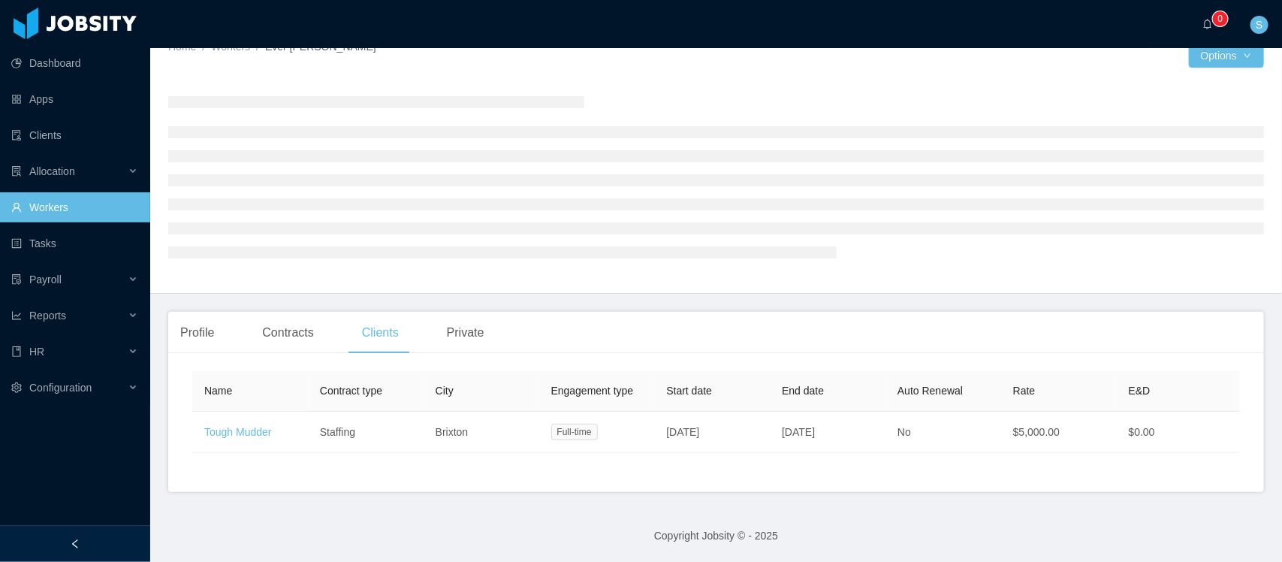
scroll to position [152, 0]
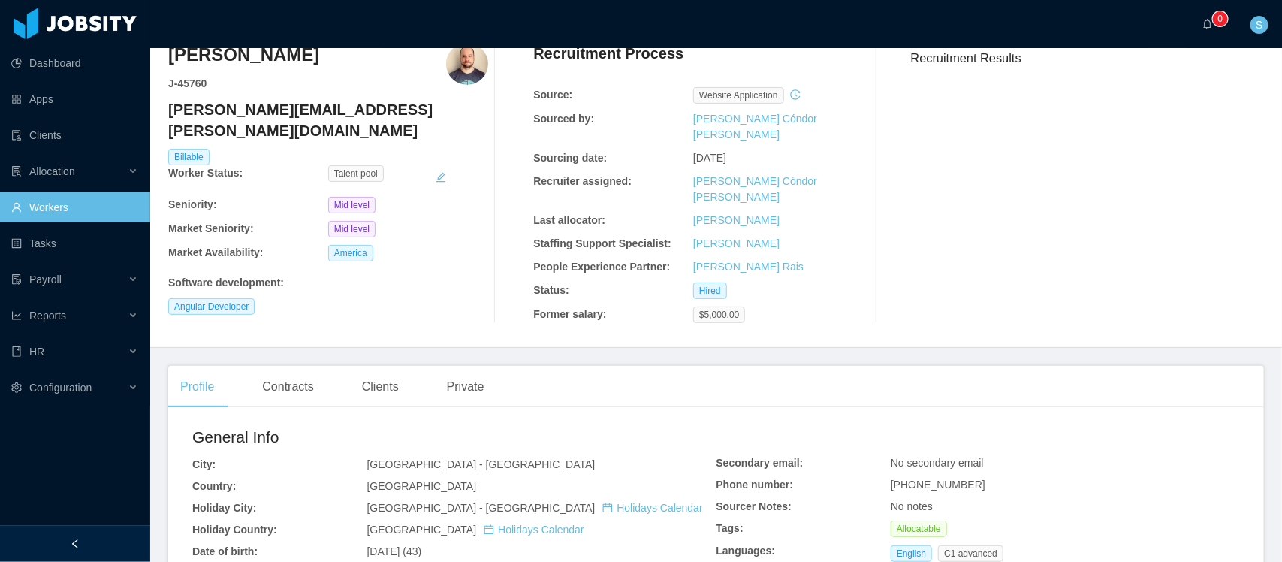
scroll to position [94, 0]
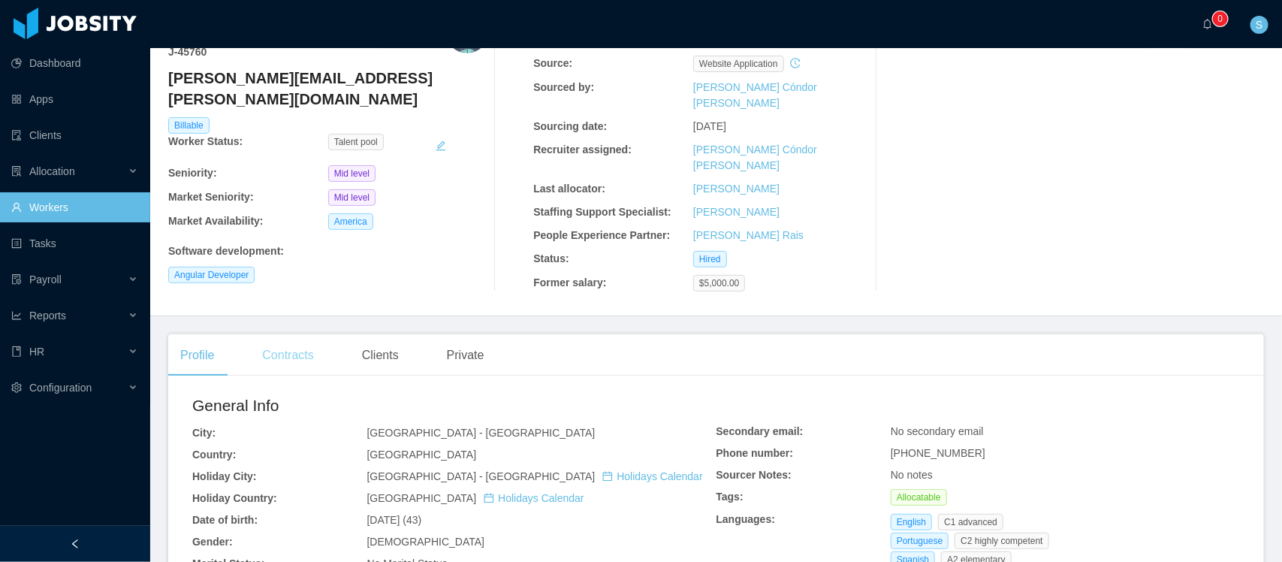
click at [261, 334] on div "Contracts" at bounding box center [287, 355] width 75 height 42
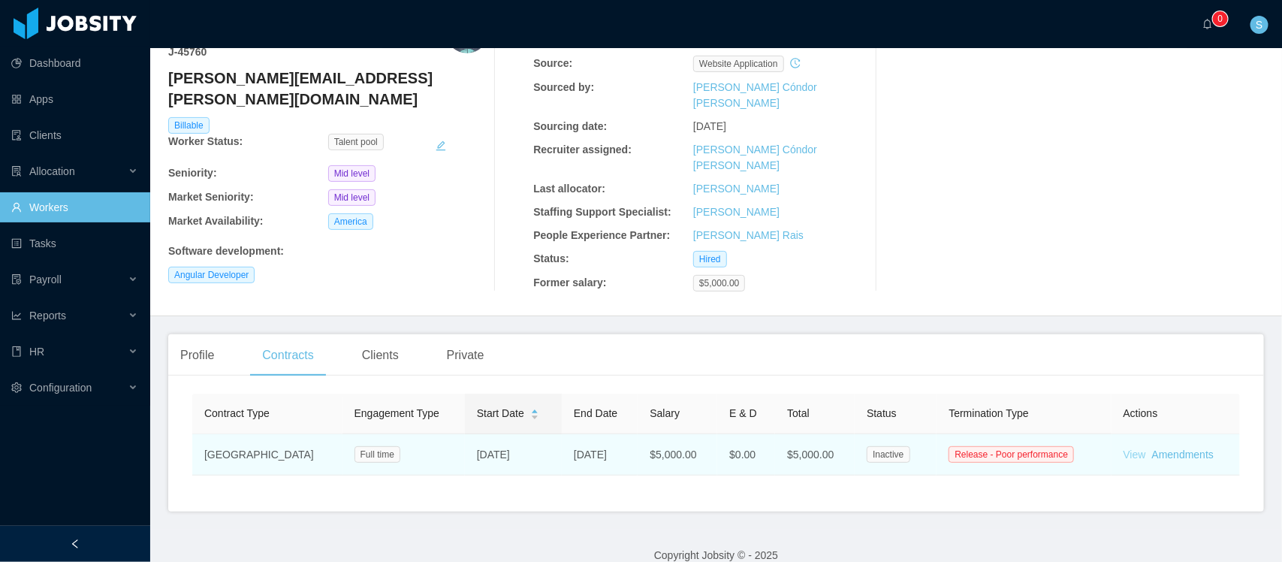
click at [1125, 448] on link "View" at bounding box center [1134, 454] width 23 height 12
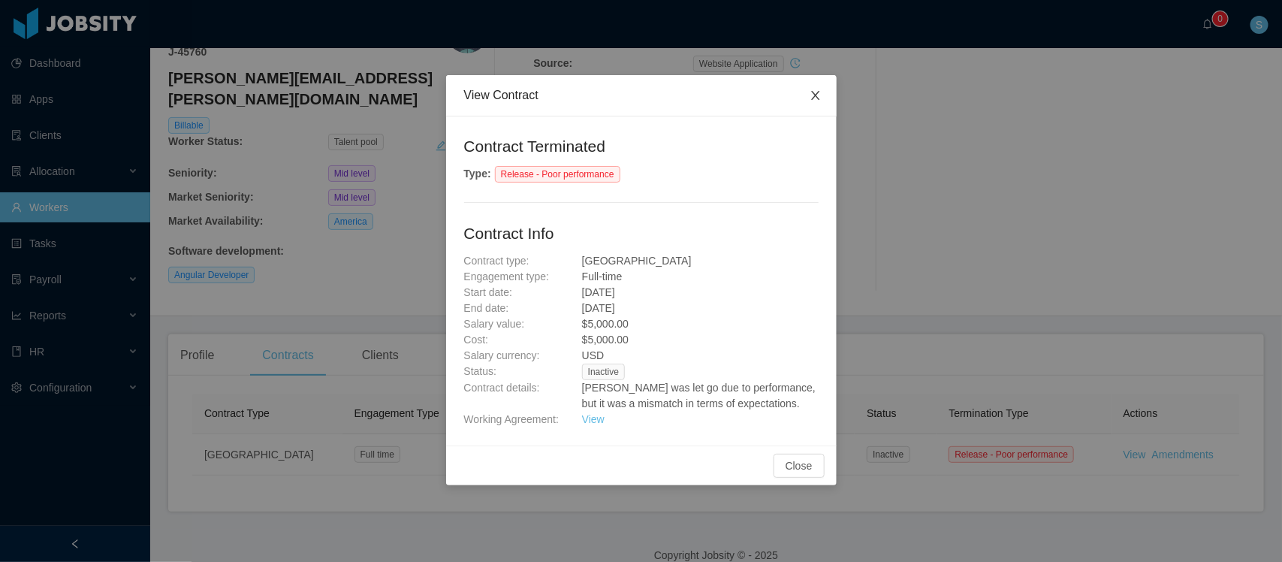
click at [821, 95] on span "Close" at bounding box center [816, 96] width 42 height 42
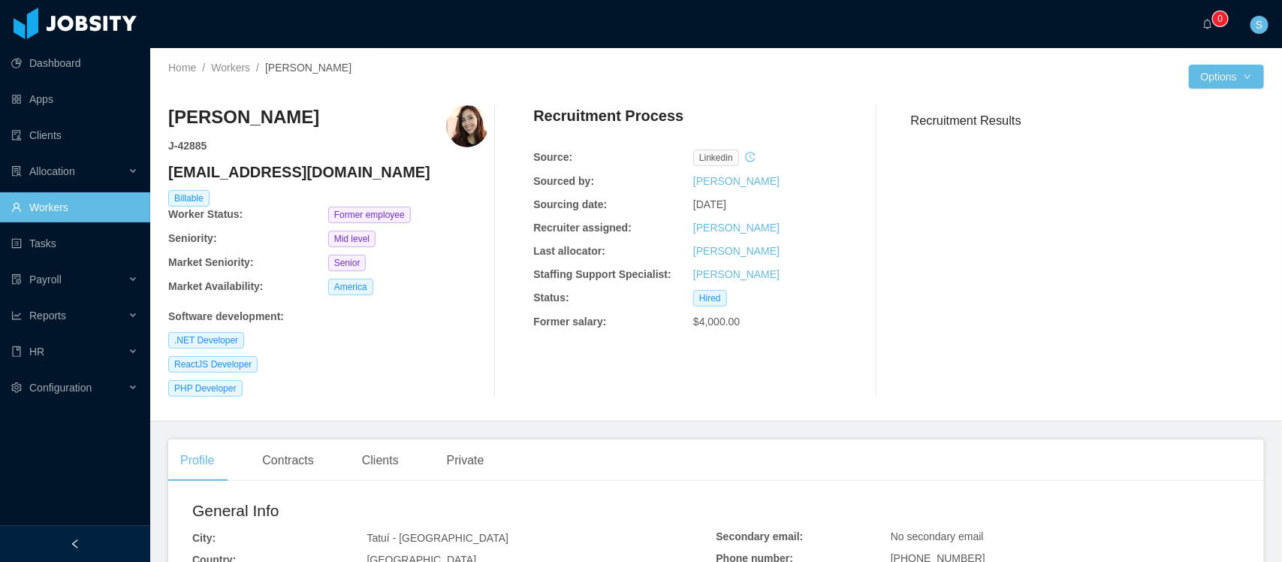
scroll to position [94, 0]
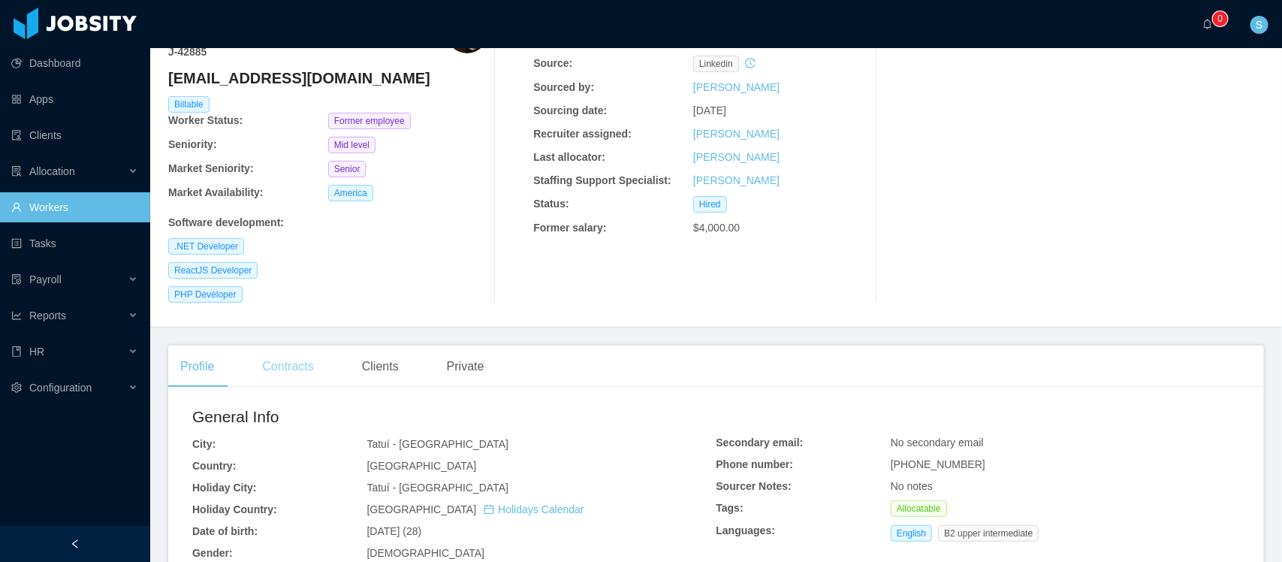
click at [315, 381] on div "Contracts" at bounding box center [287, 366] width 75 height 42
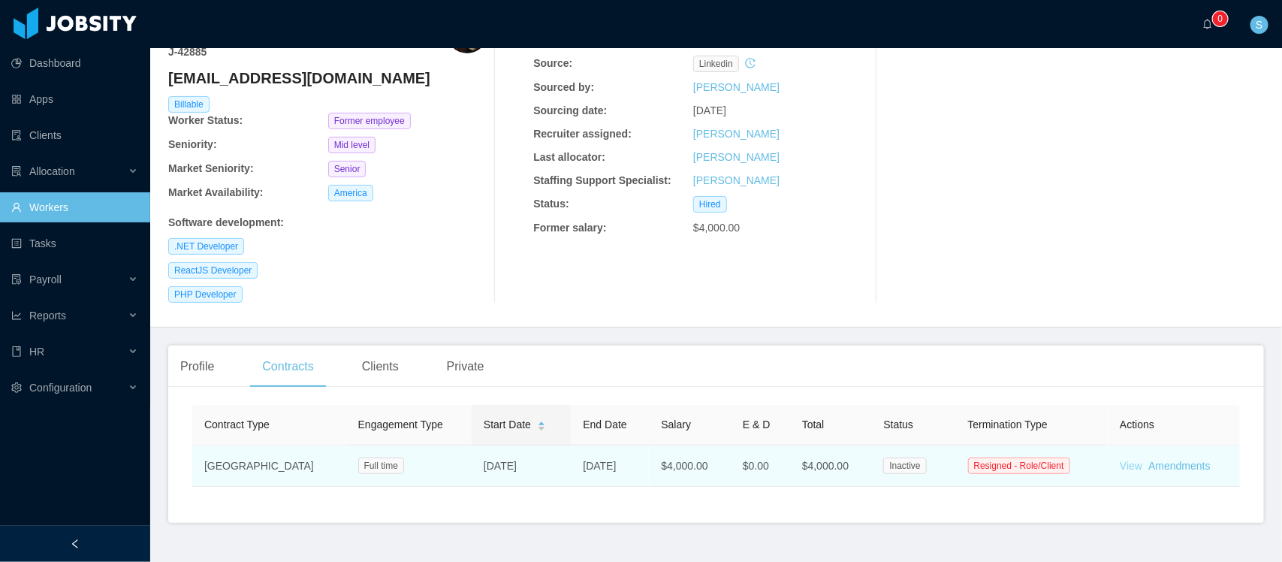
click at [1120, 467] on link "View" at bounding box center [1131, 466] width 23 height 12
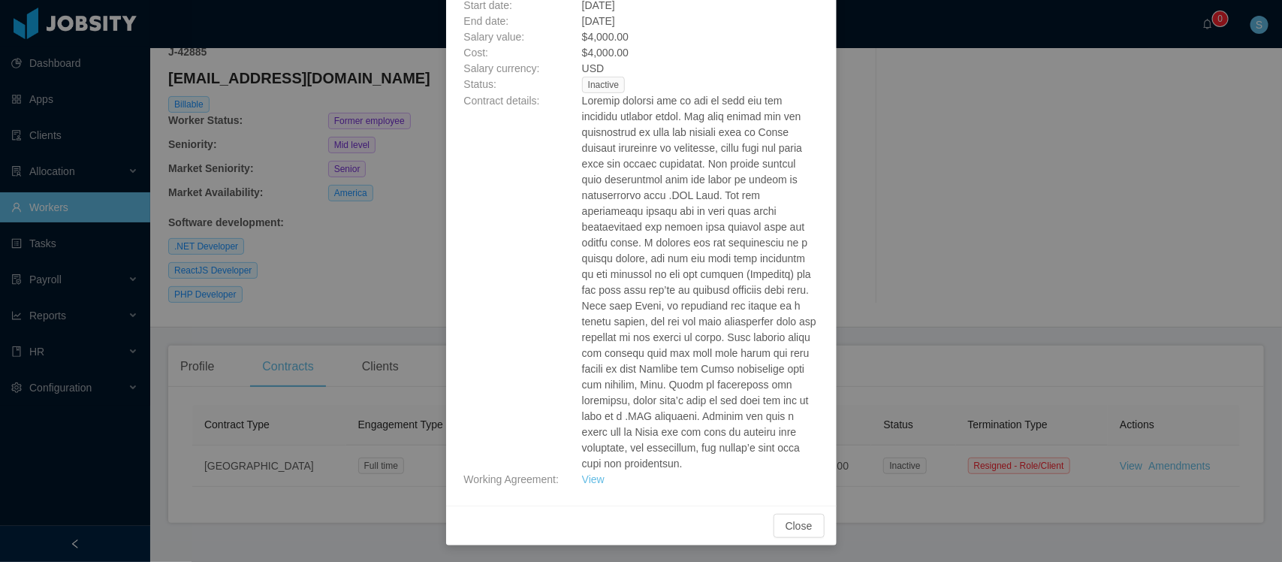
scroll to position [288, 0]
click at [1082, 114] on div "View Contract Contract Terminated Type : Resigned - Role/Client Contract Info C…" at bounding box center [641, 281] width 1282 height 562
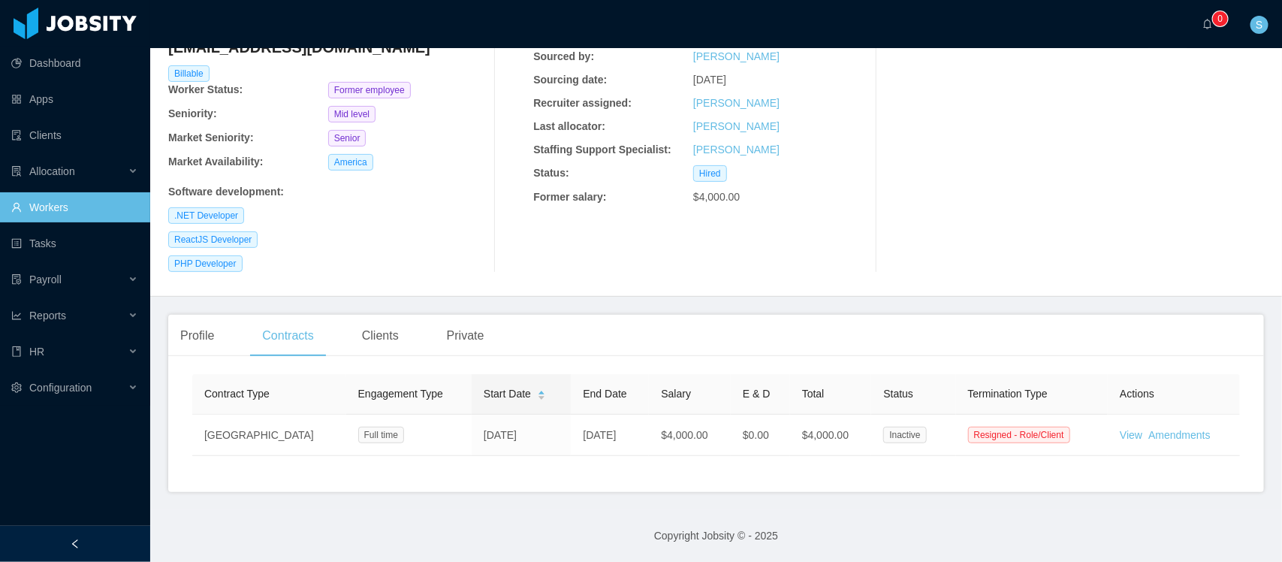
scroll to position [143, 0]
click at [205, 315] on div "Profile" at bounding box center [197, 336] width 58 height 42
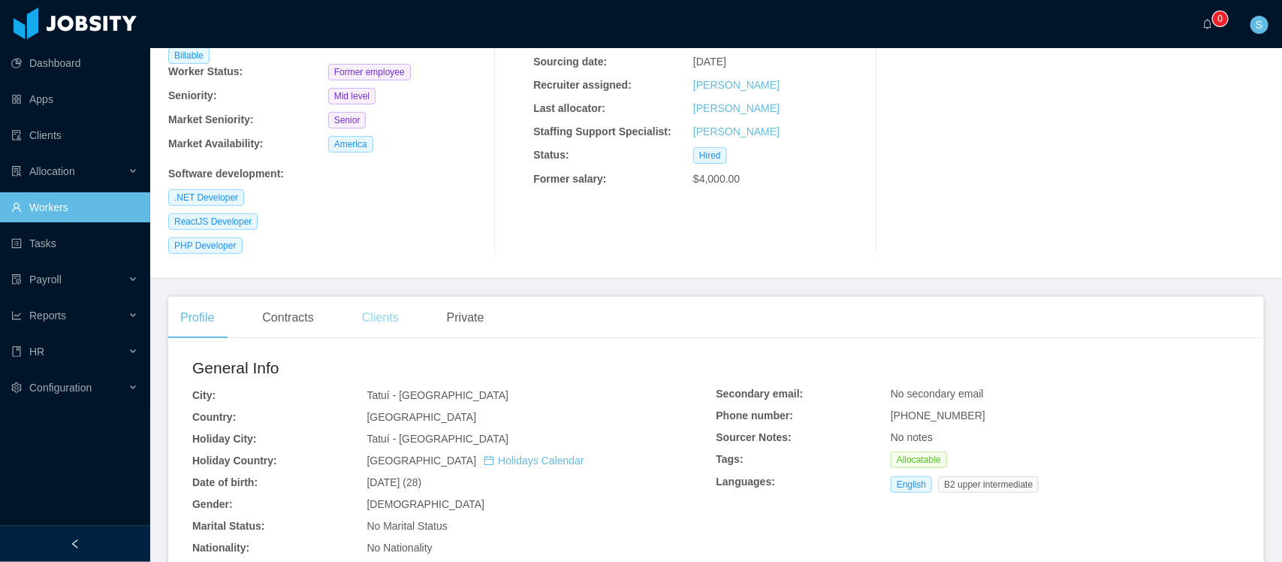
click at [380, 318] on div "Clients" at bounding box center [380, 318] width 61 height 42
